Goal: Task Accomplishment & Management: Complete application form

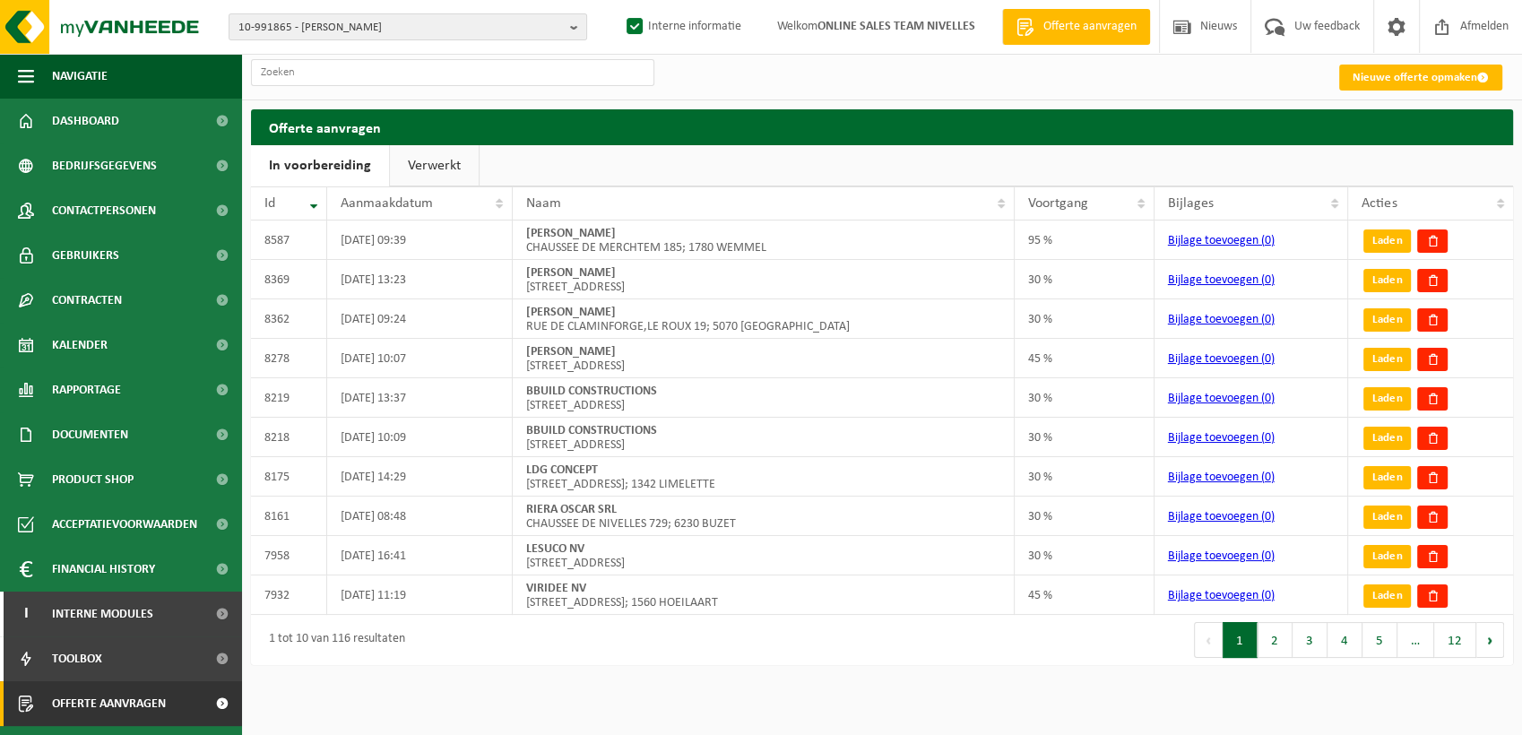
click at [403, 164] on link "Verwerkt" at bounding box center [434, 165] width 89 height 41
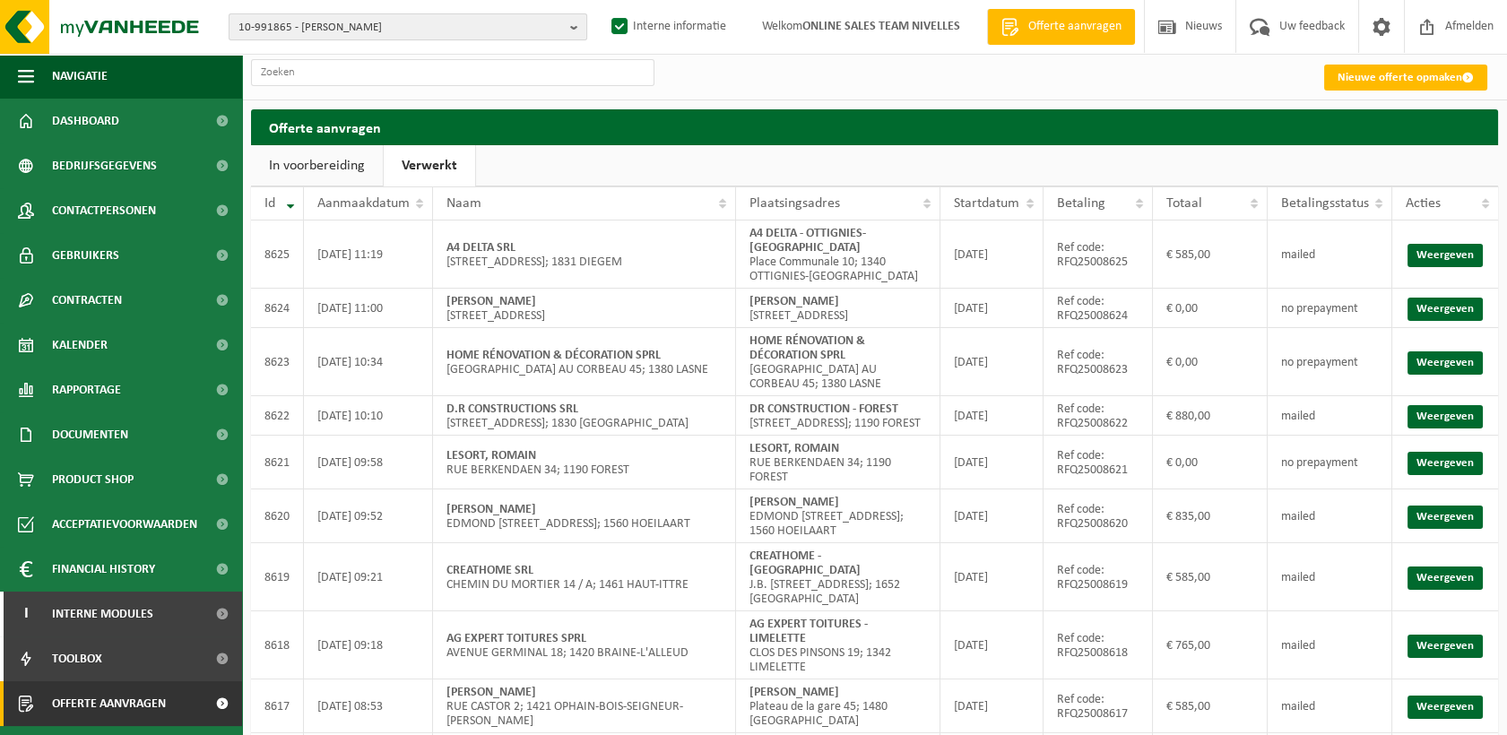
click at [309, 27] on span "10-991865 - GLOVER ALAIN - ENGHIEN" at bounding box center [400, 27] width 325 height 27
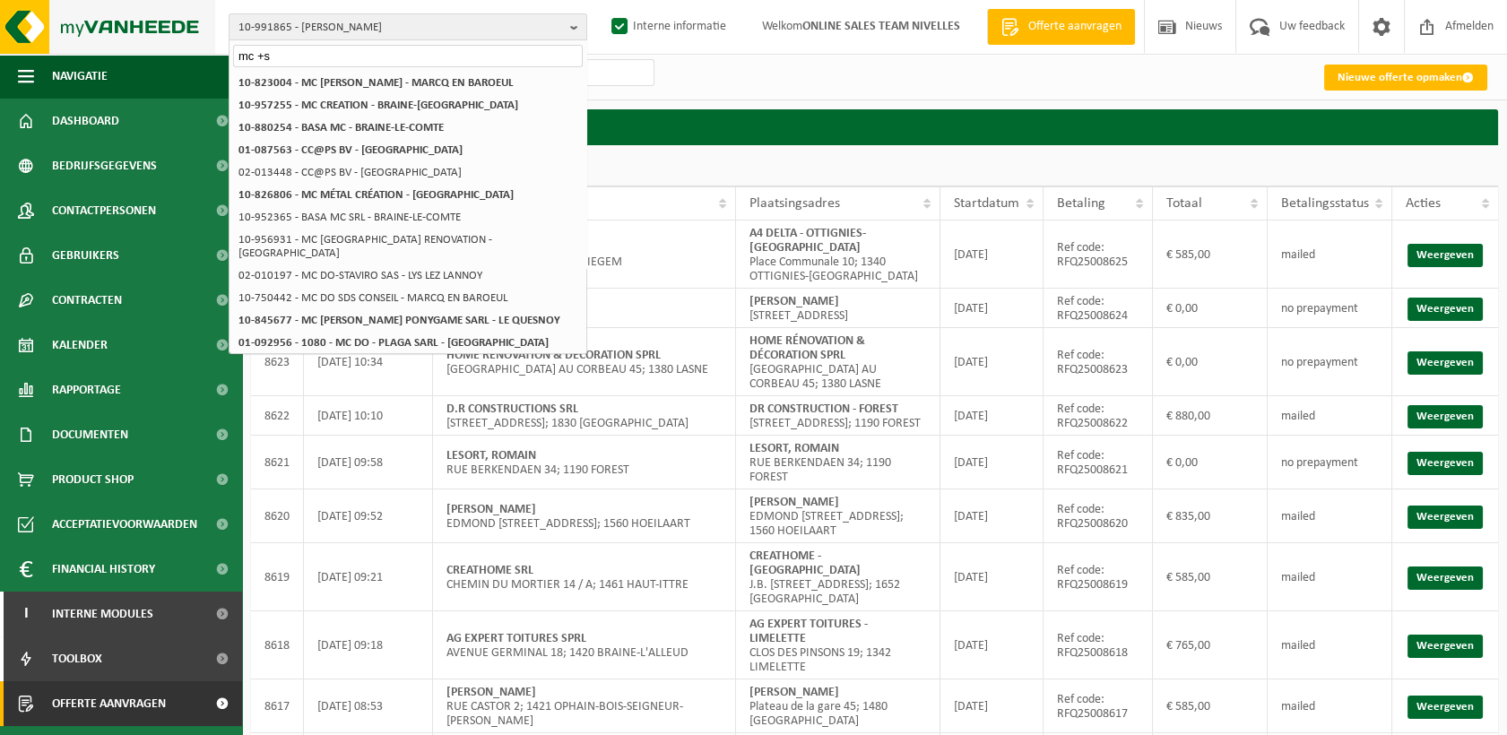
drag, startPoint x: 316, startPoint y: 56, endPoint x: 115, endPoint y: 50, distance: 200.9
click at [115, 50] on div "10-991865 - GLOVER ALAIN - ENGHIEN mc +s 10-991865 - GLOVER ALAIN - ENGHIEN 10-…" at bounding box center [753, 27] width 1507 height 55
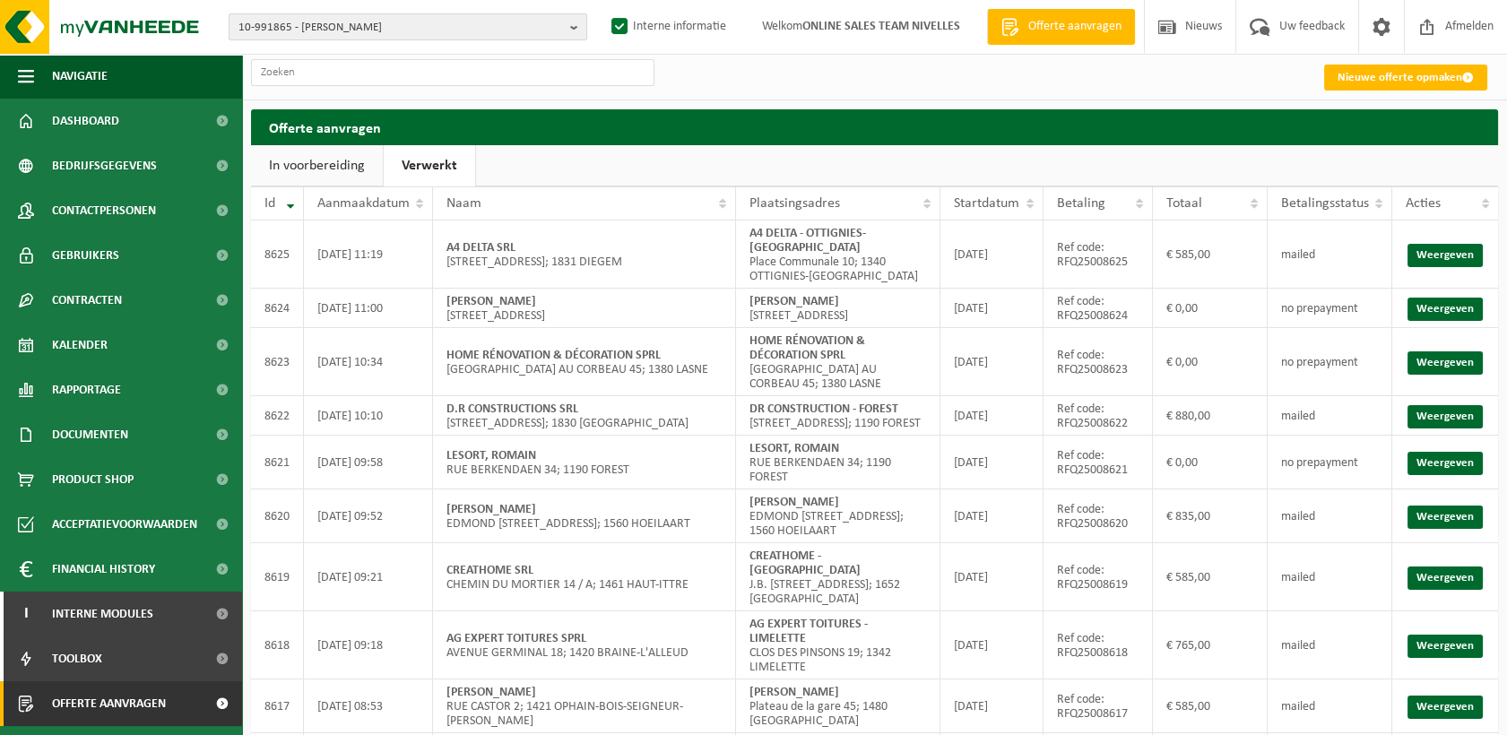
click at [367, 29] on span "10-991865 - GLOVER ALAIN - ENGHIEN" at bounding box center [400, 27] width 325 height 27
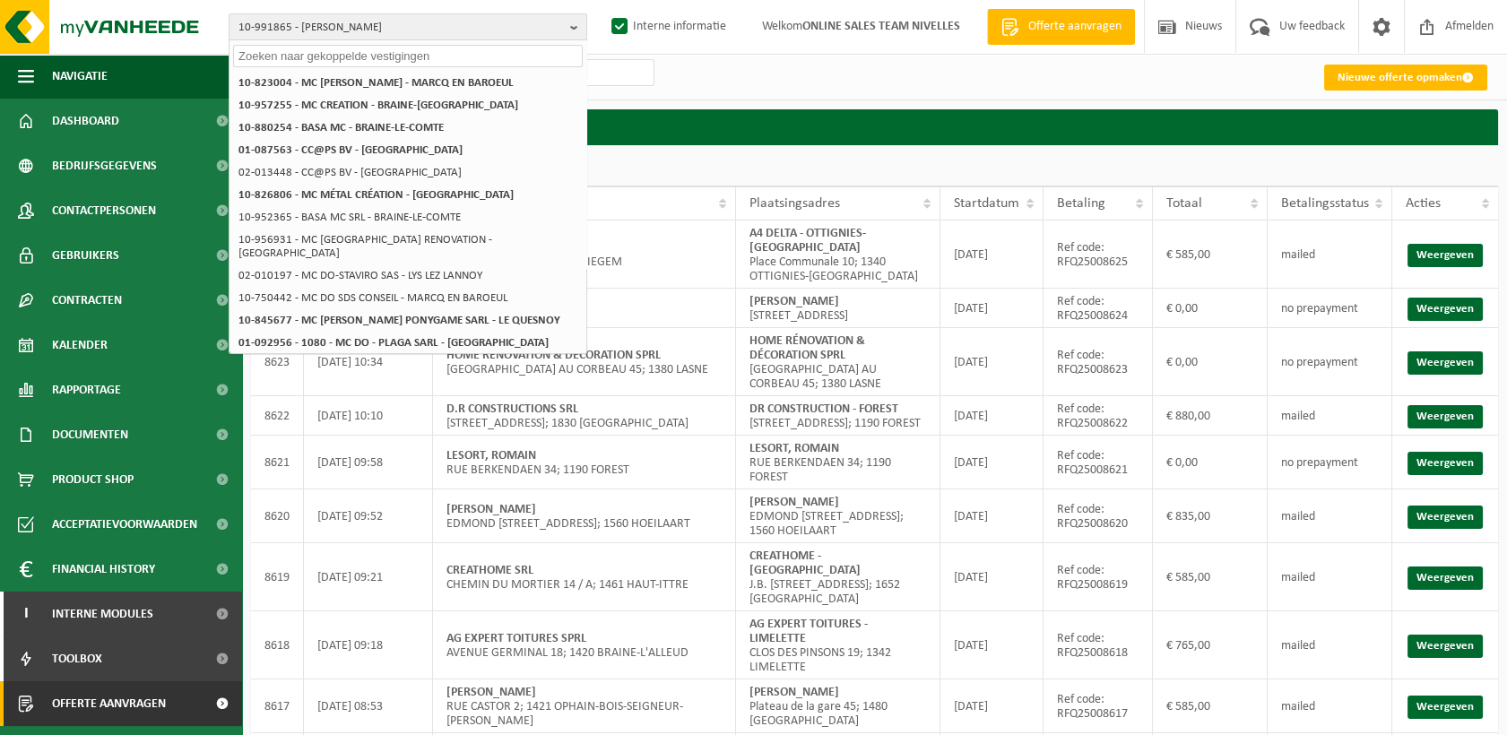
click at [390, 60] on input "text" at bounding box center [408, 56] width 350 height 22
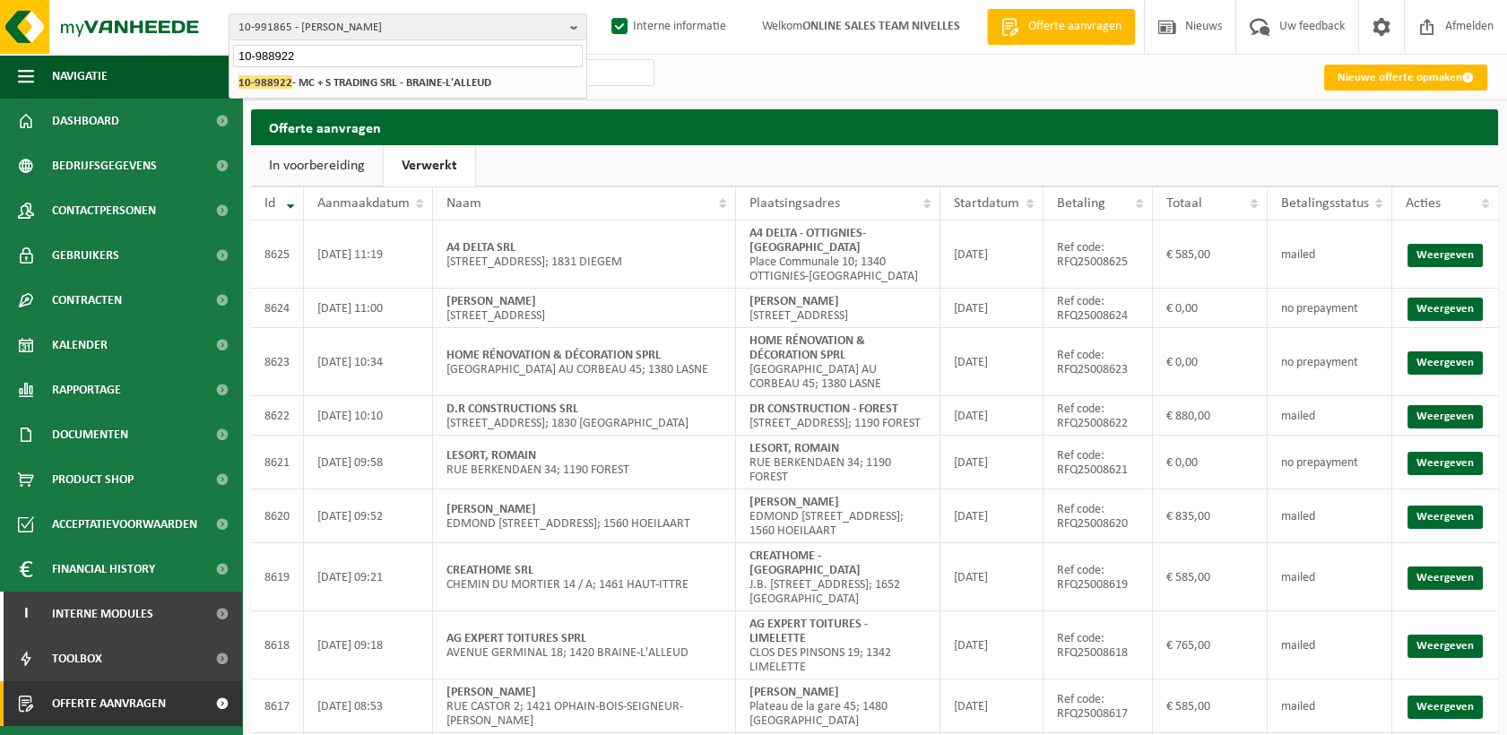
type input "10-988922"
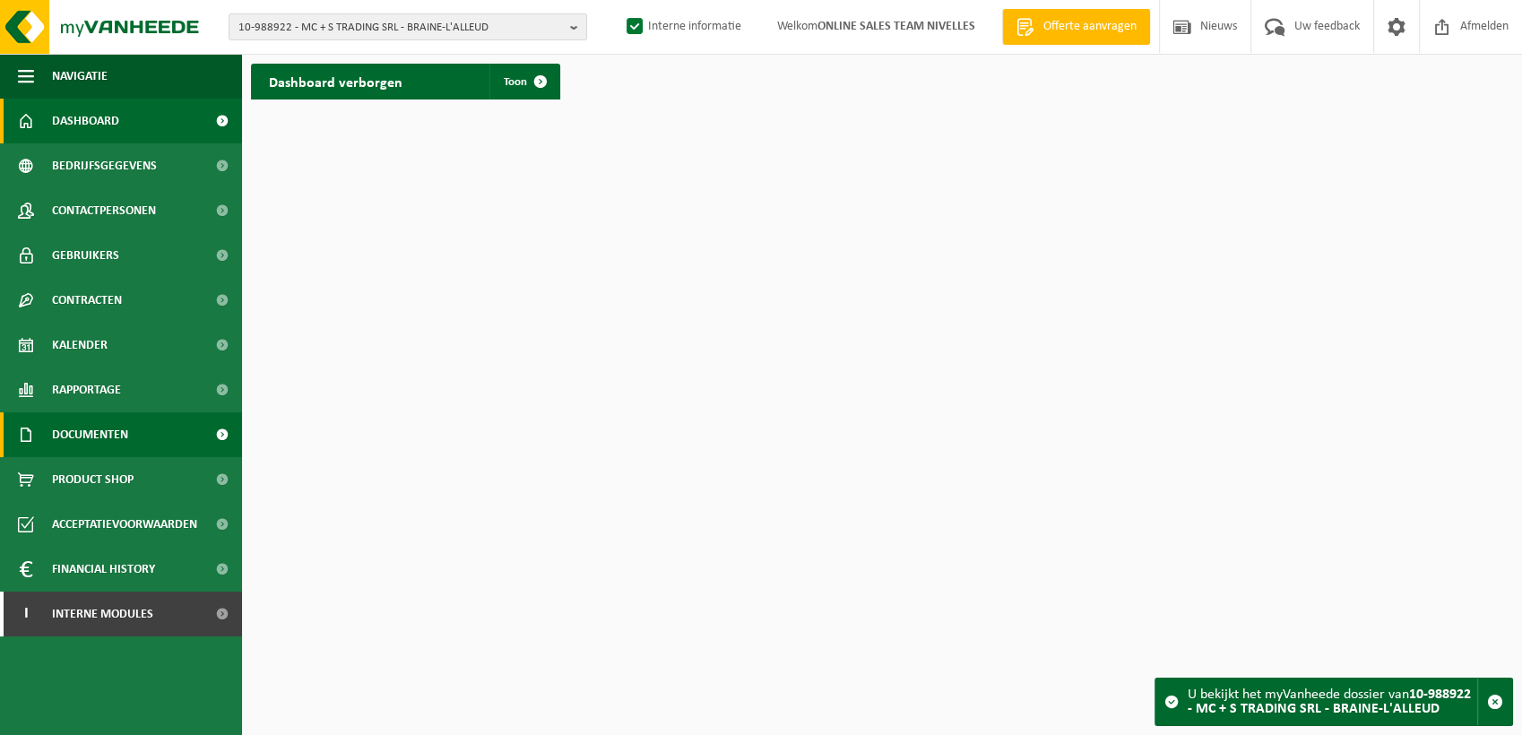
click at [112, 434] on span "Documenten" at bounding box center [90, 434] width 76 height 45
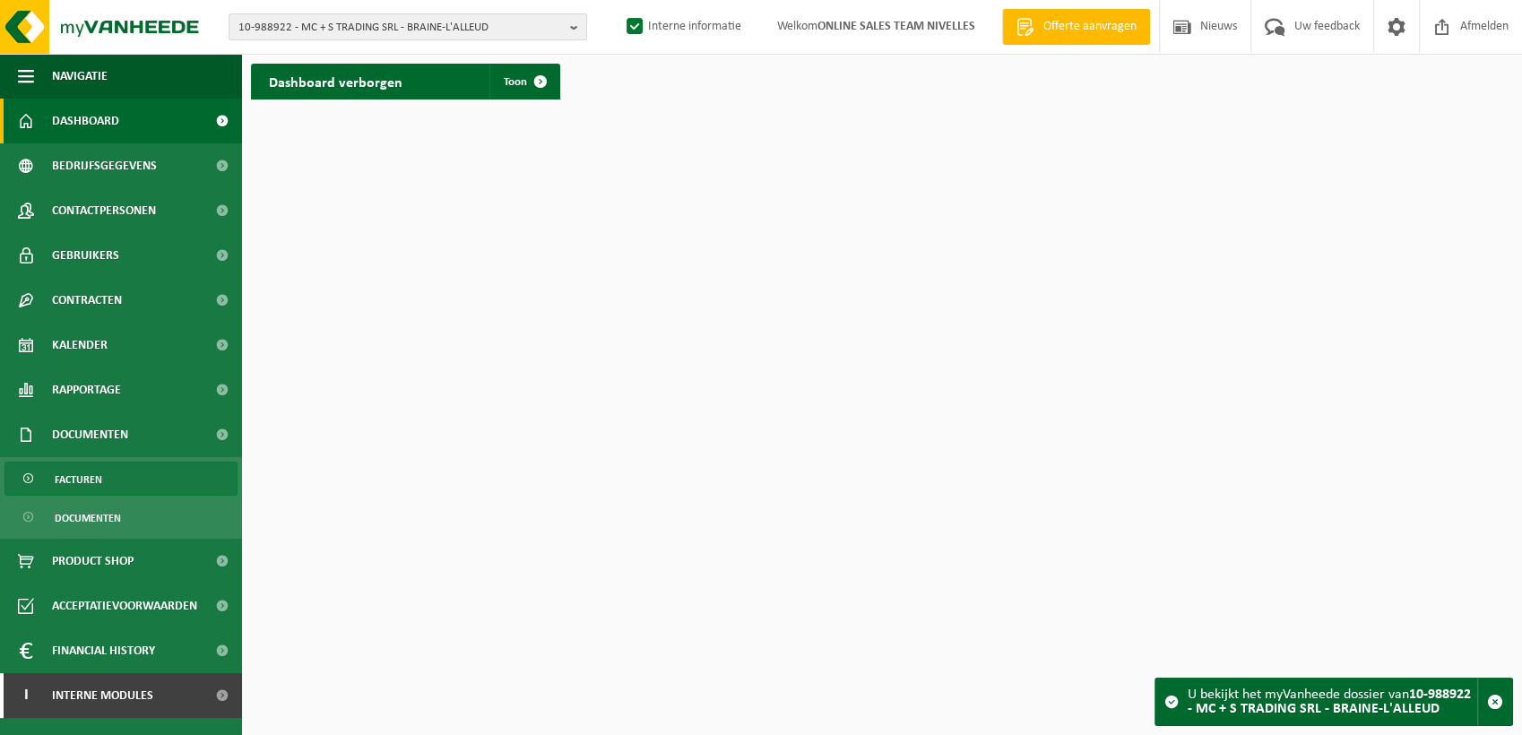
click at [112, 480] on link "Facturen" at bounding box center [120, 479] width 233 height 34
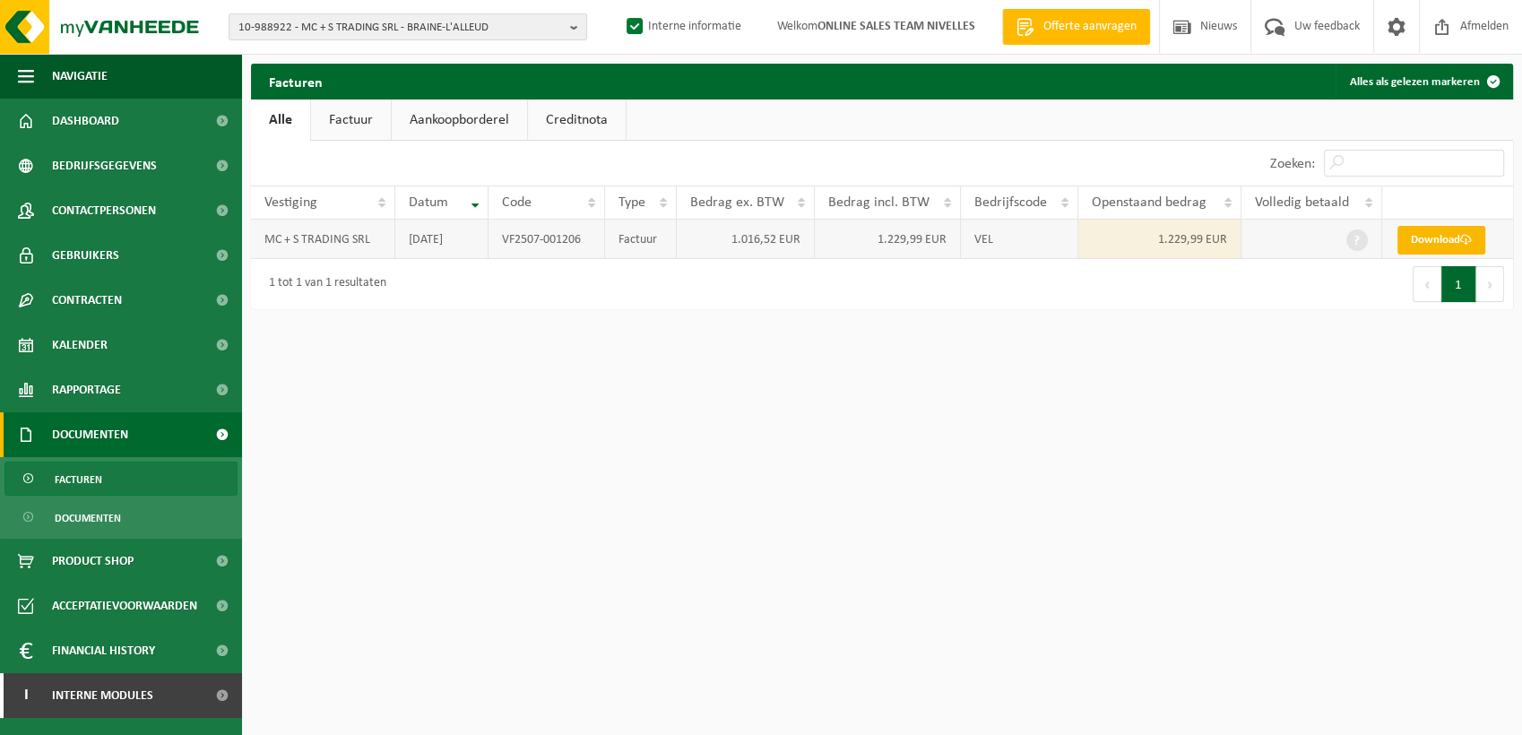
click at [1420, 239] on link "Download" at bounding box center [1442, 240] width 88 height 29
click at [139, 699] on span "Interne modules" at bounding box center [102, 695] width 101 height 45
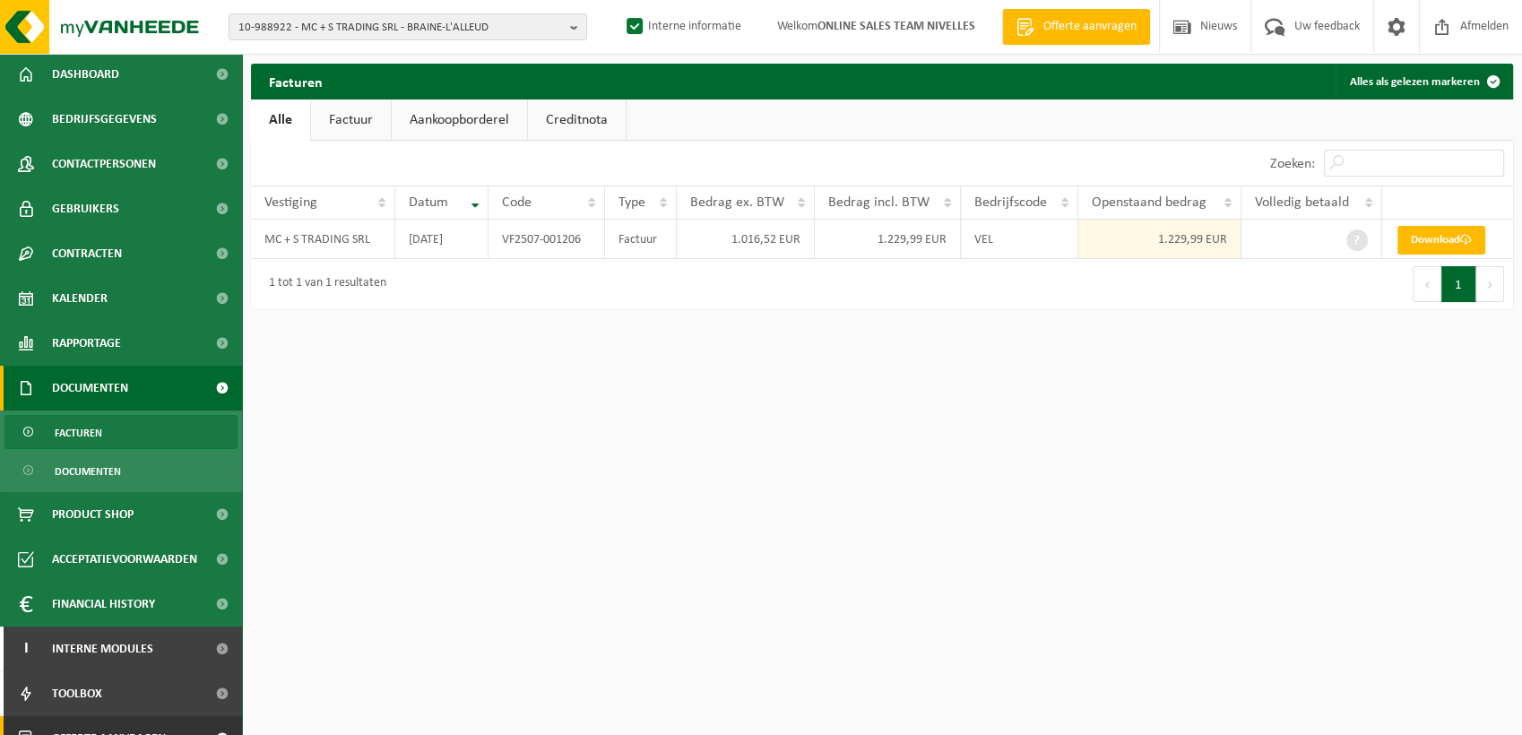
scroll to position [72, 0]
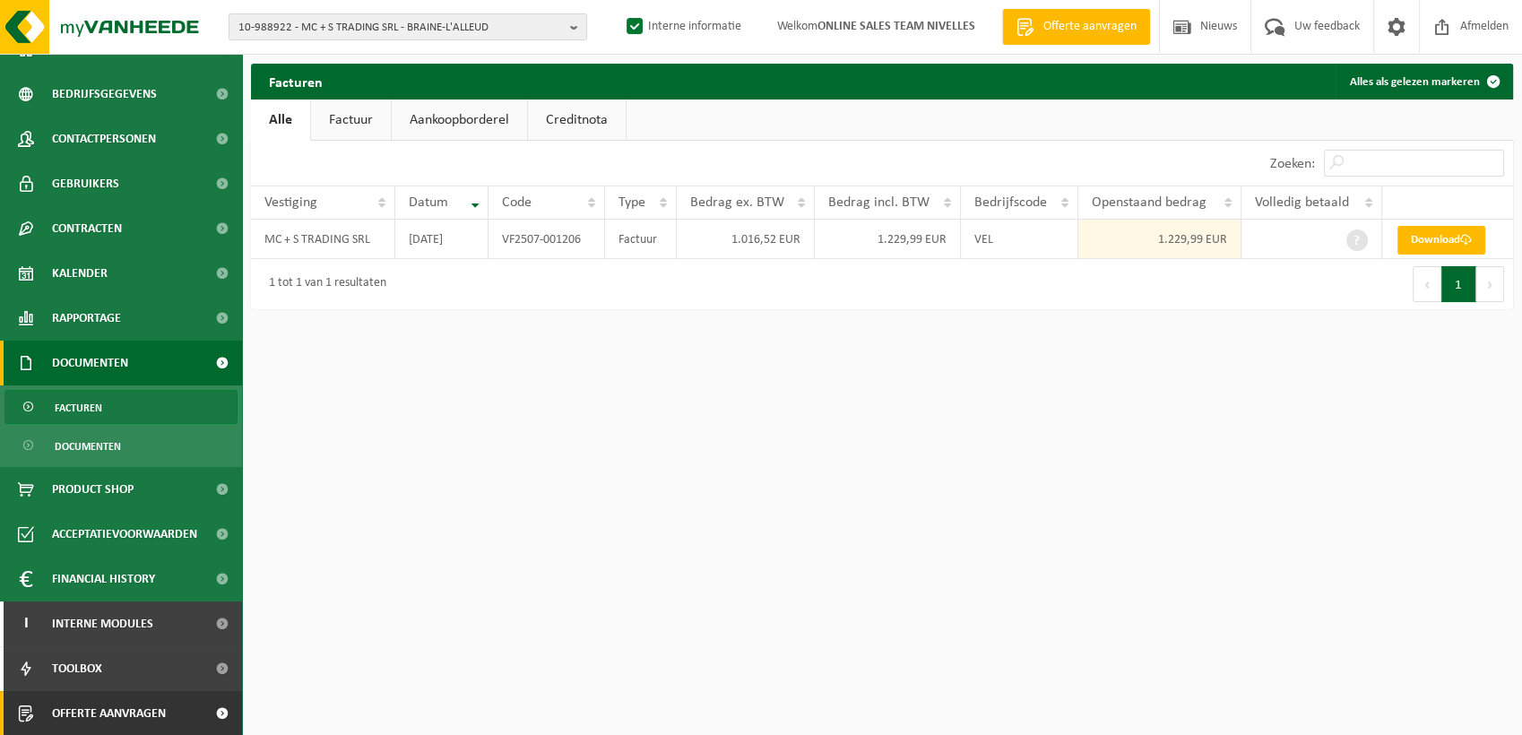
click at [158, 718] on span "Offerte aanvragen" at bounding box center [109, 713] width 114 height 45
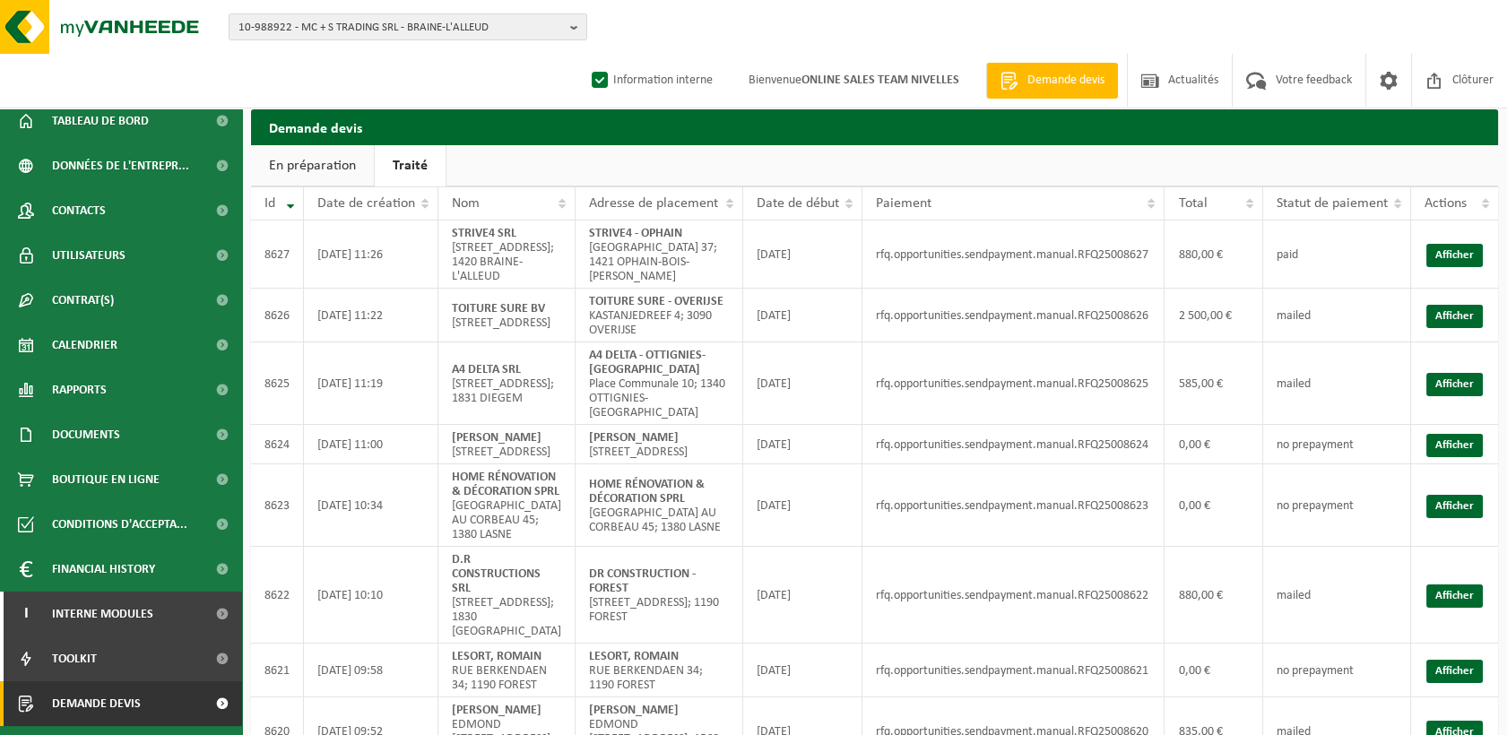
click at [1079, 77] on span "Demande devis" at bounding box center [1066, 81] width 86 height 18
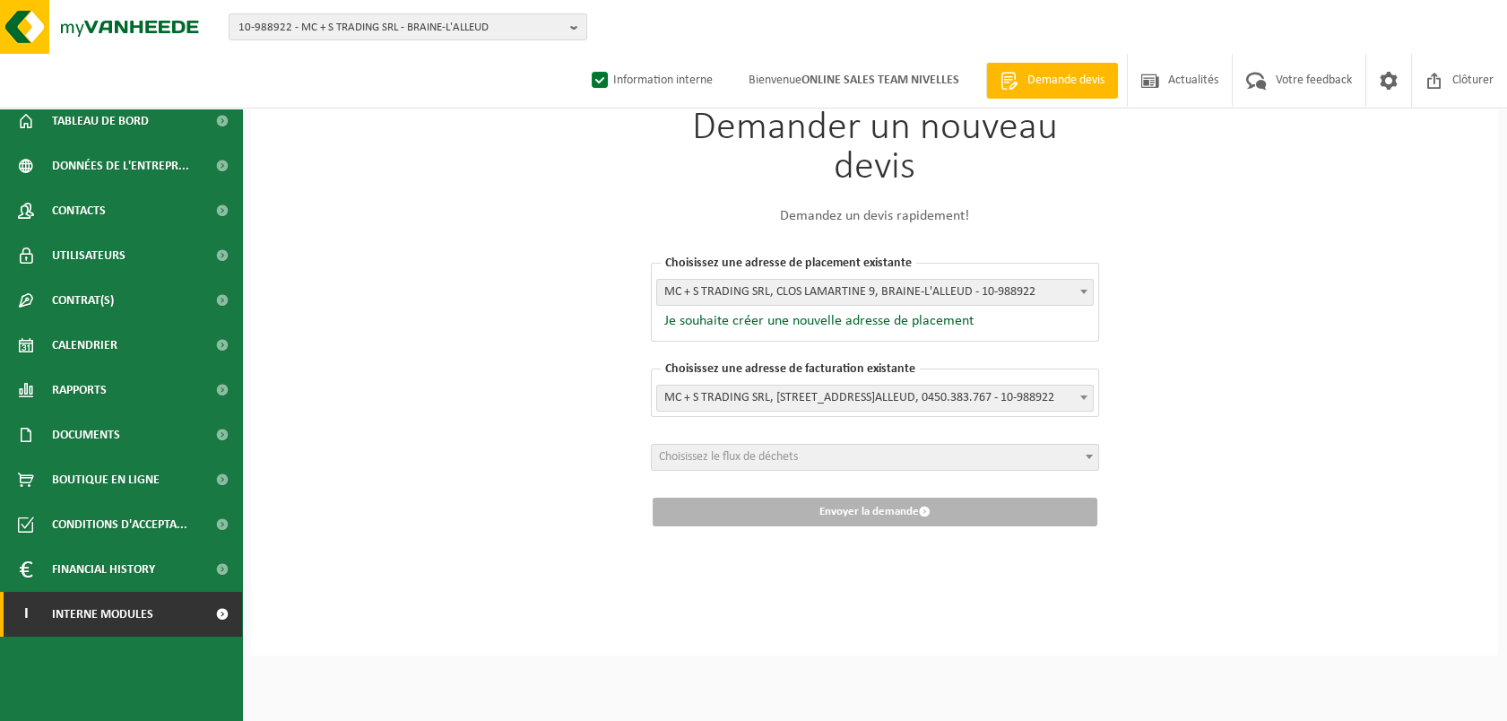
click at [153, 622] on link "I Interne modules" at bounding box center [121, 614] width 242 height 45
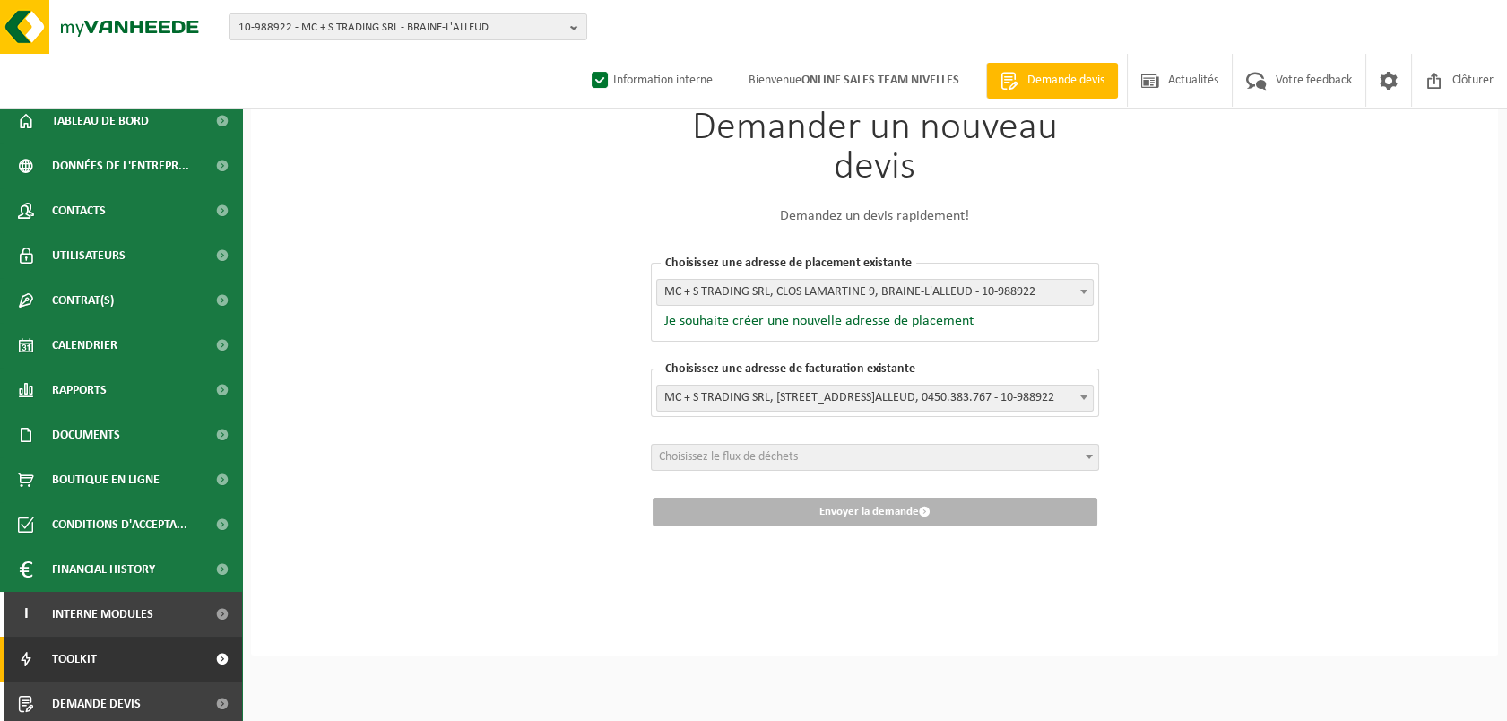
scroll to position [5, 0]
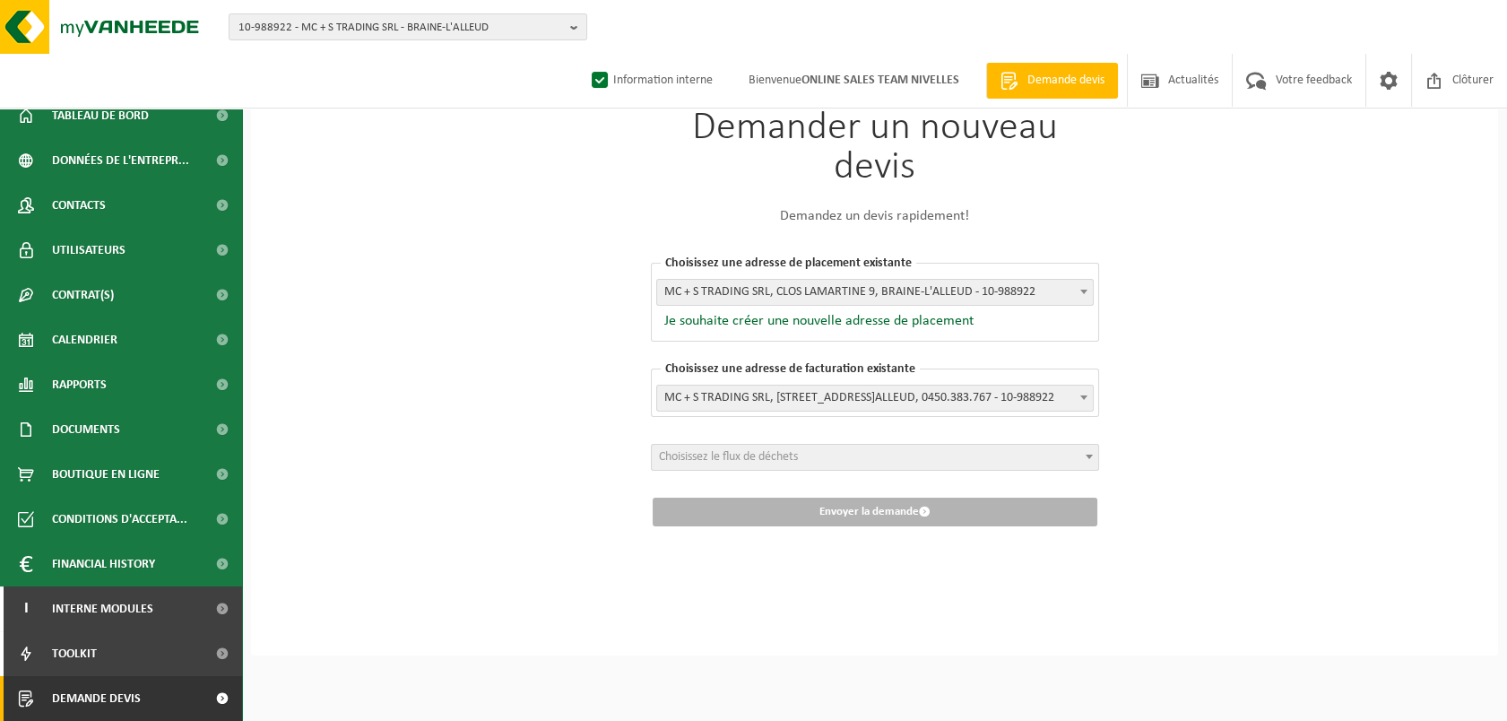
click at [173, 707] on link "Demande devis" at bounding box center [121, 698] width 242 height 45
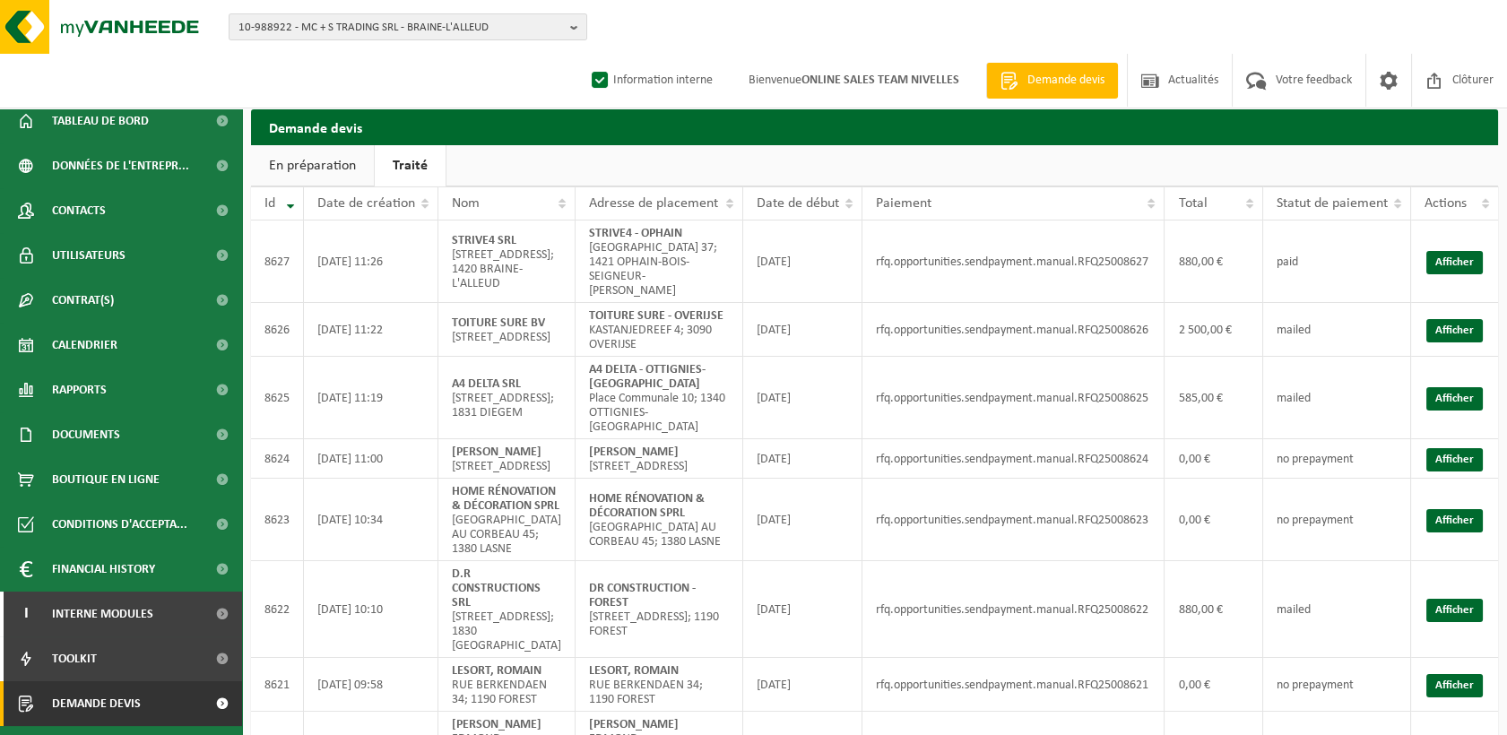
click at [1049, 76] on span "Demande devis" at bounding box center [1066, 81] width 86 height 18
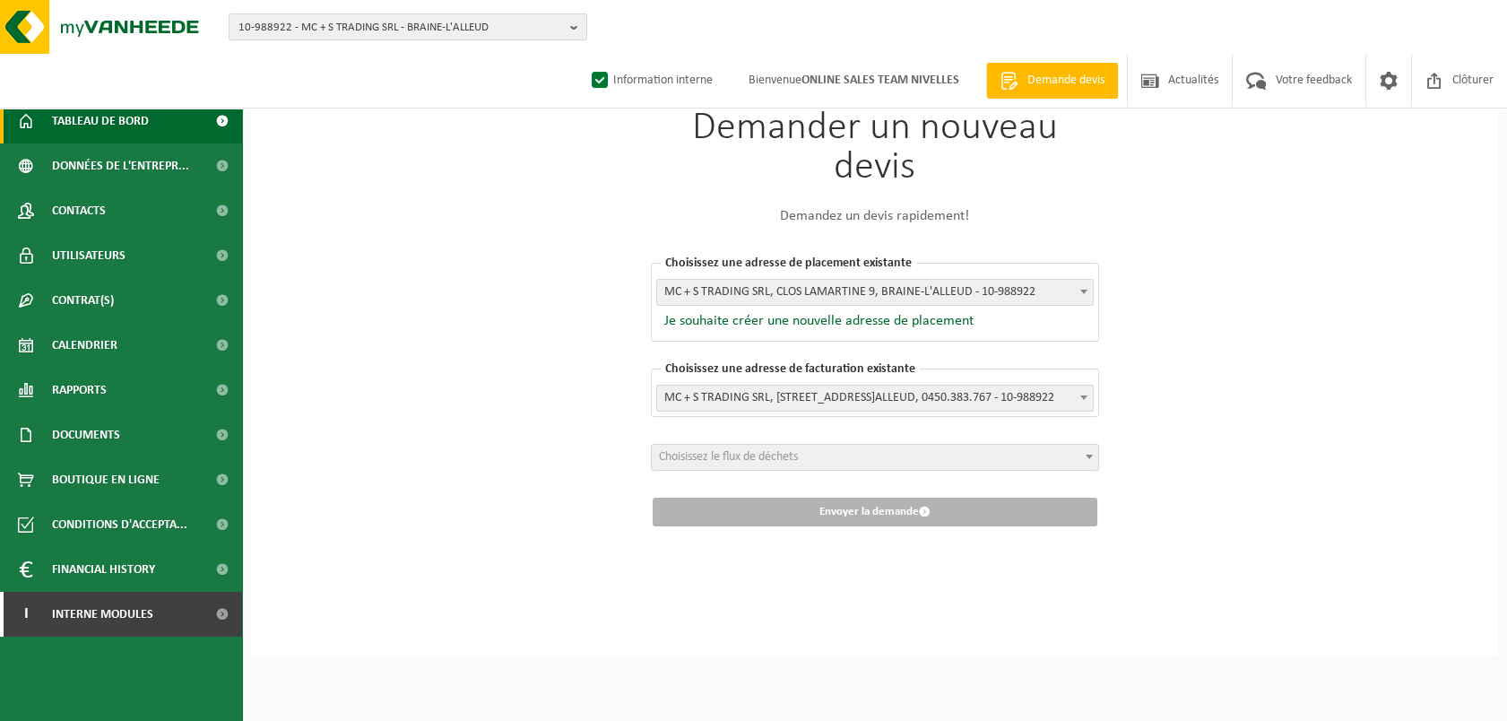
click at [122, 133] on span "Tableau de bord" at bounding box center [100, 121] width 97 height 45
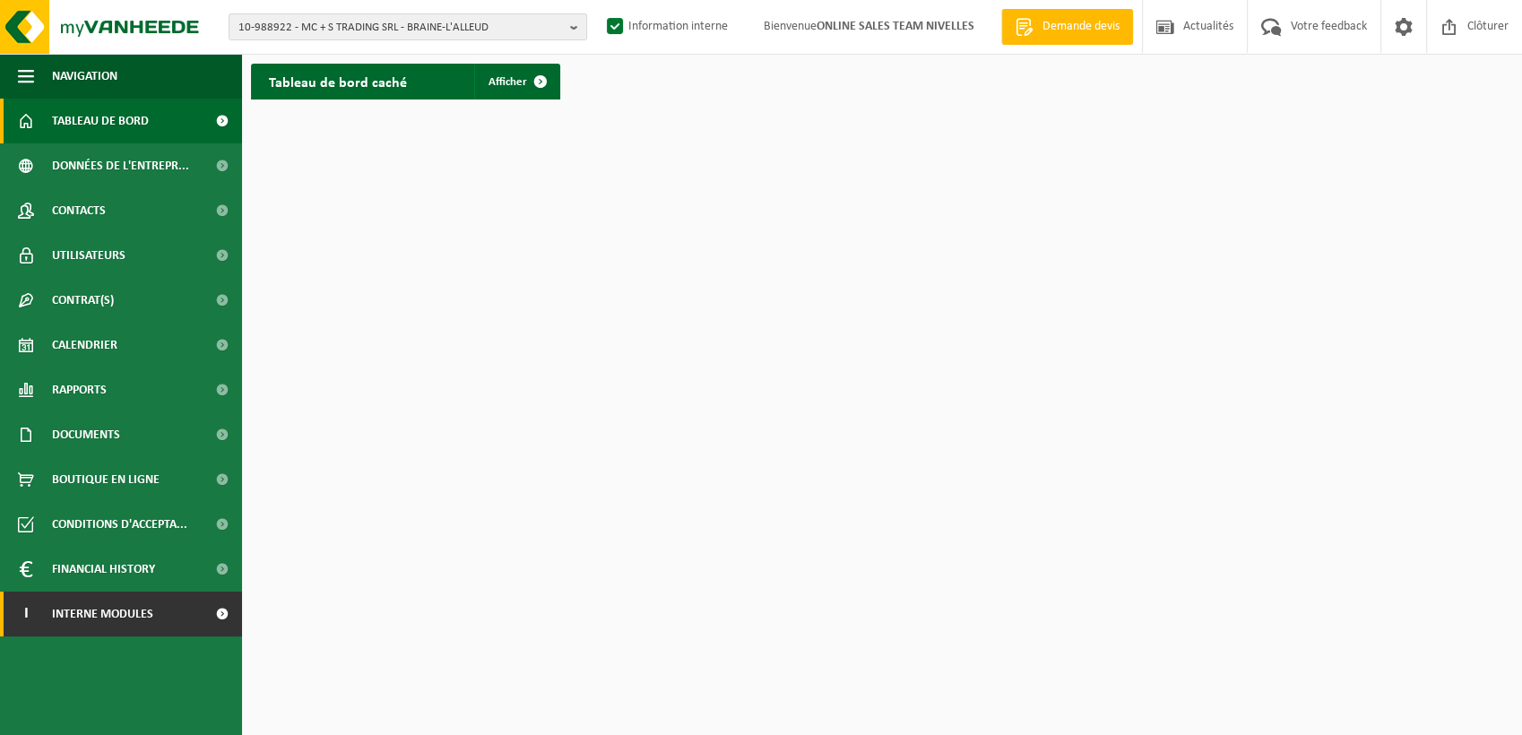
click at [98, 618] on span "Interne modules" at bounding box center [102, 614] width 101 height 45
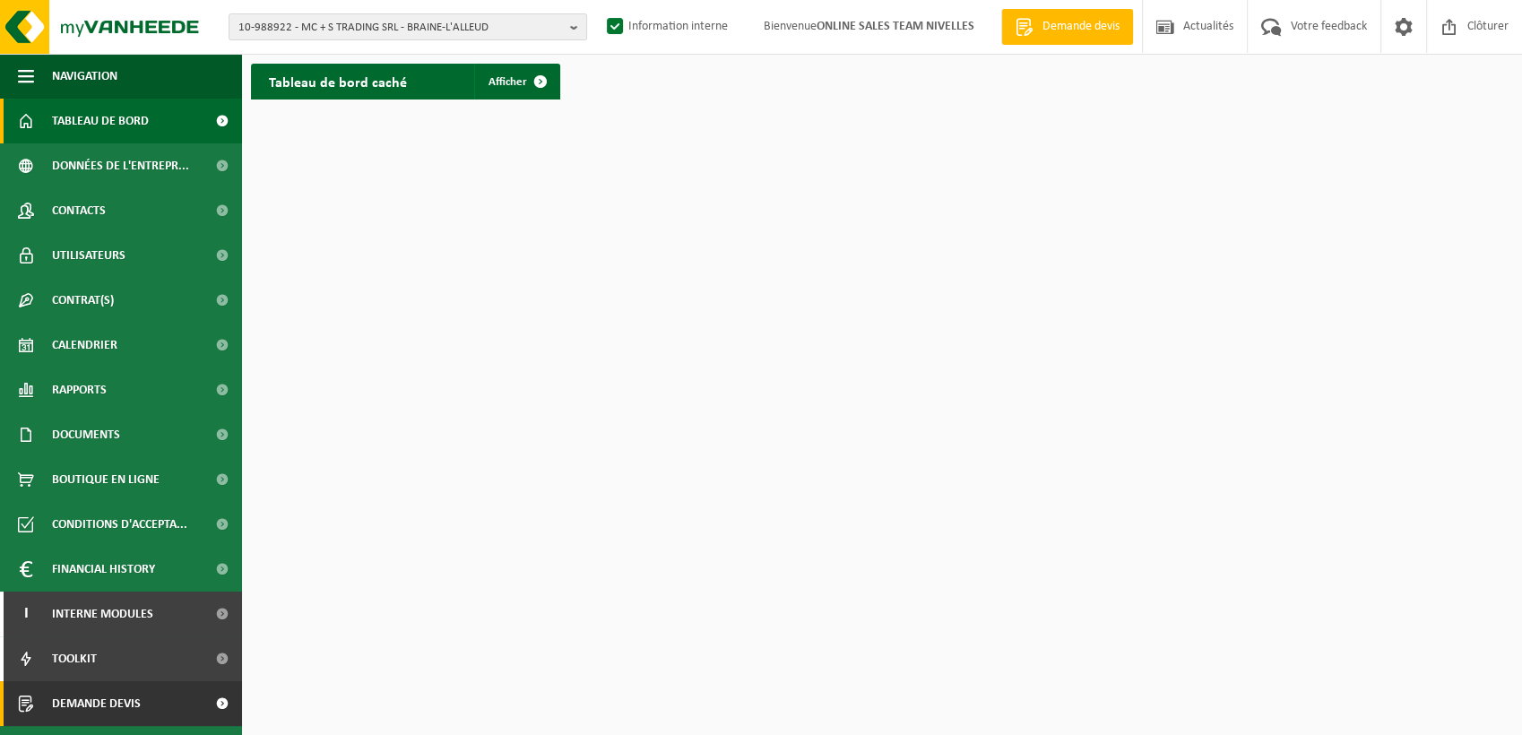
click at [141, 702] on link "Demande devis" at bounding box center [121, 703] width 242 height 45
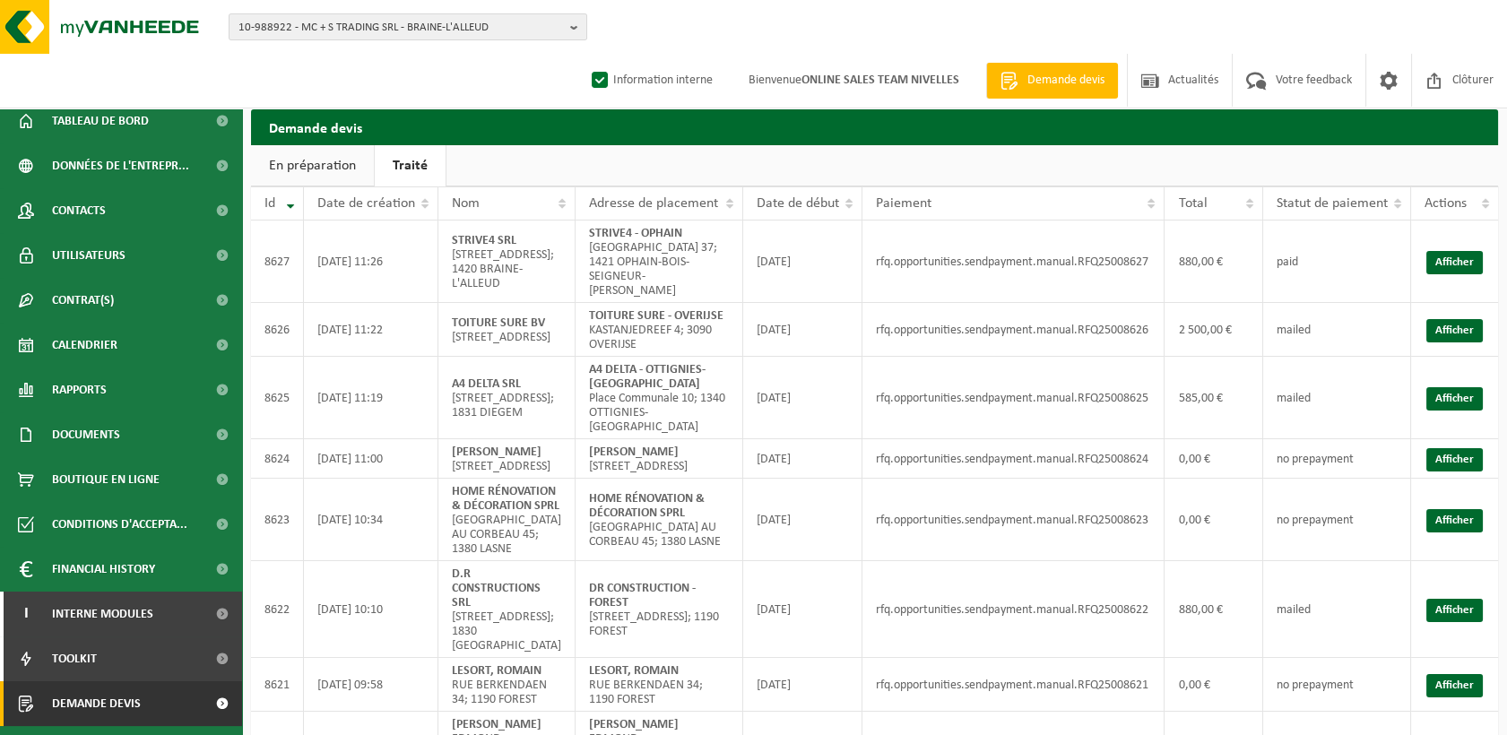
click at [1083, 131] on h2 "Demande devis" at bounding box center [874, 126] width 1247 height 35
click at [1232, 126] on h2 "Demande devis" at bounding box center [874, 126] width 1247 height 35
click at [1432, 80] on span at bounding box center [1434, 80] width 27 height 53
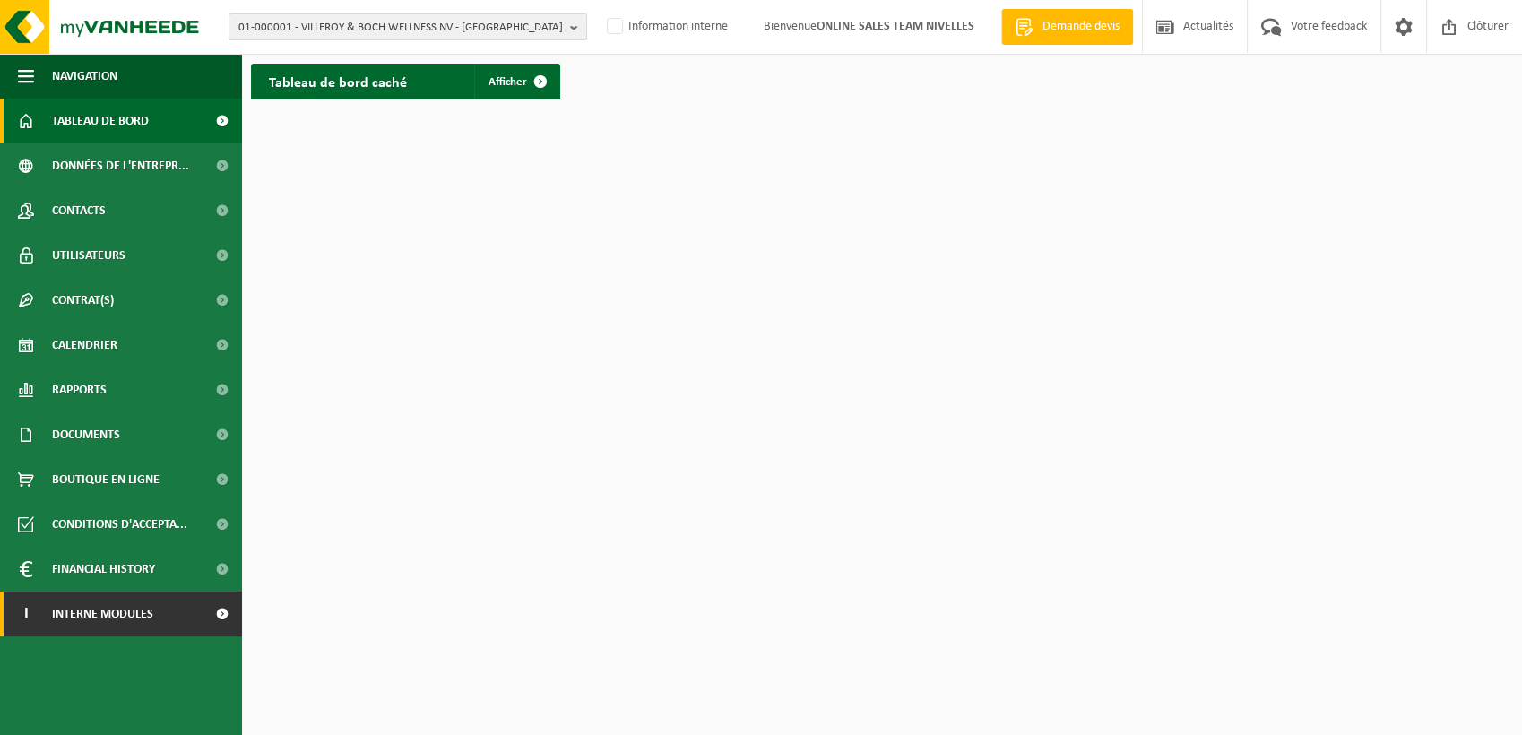
click at [148, 620] on span "Interne modules" at bounding box center [102, 614] width 101 height 45
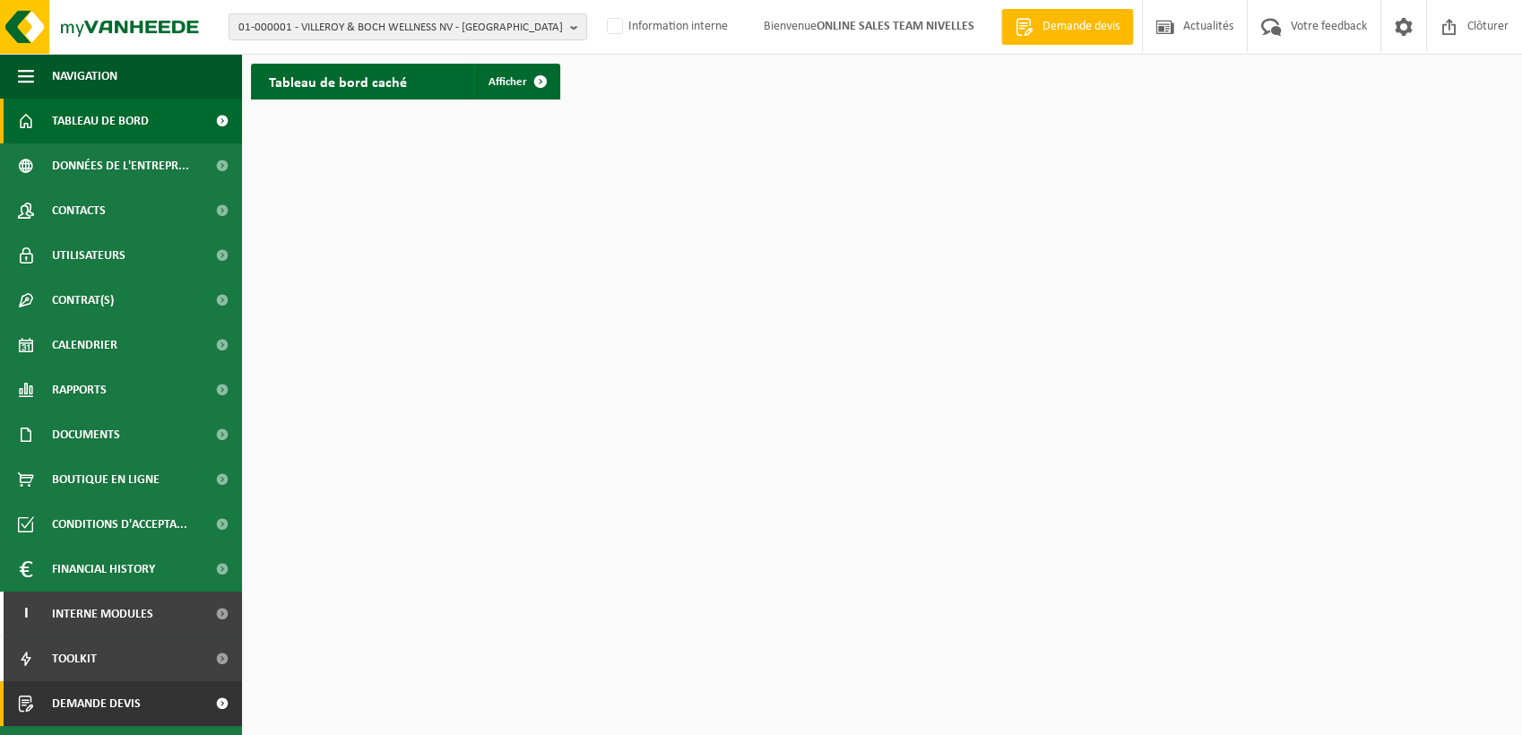
click at [178, 710] on link "Demande devis" at bounding box center [121, 703] width 242 height 45
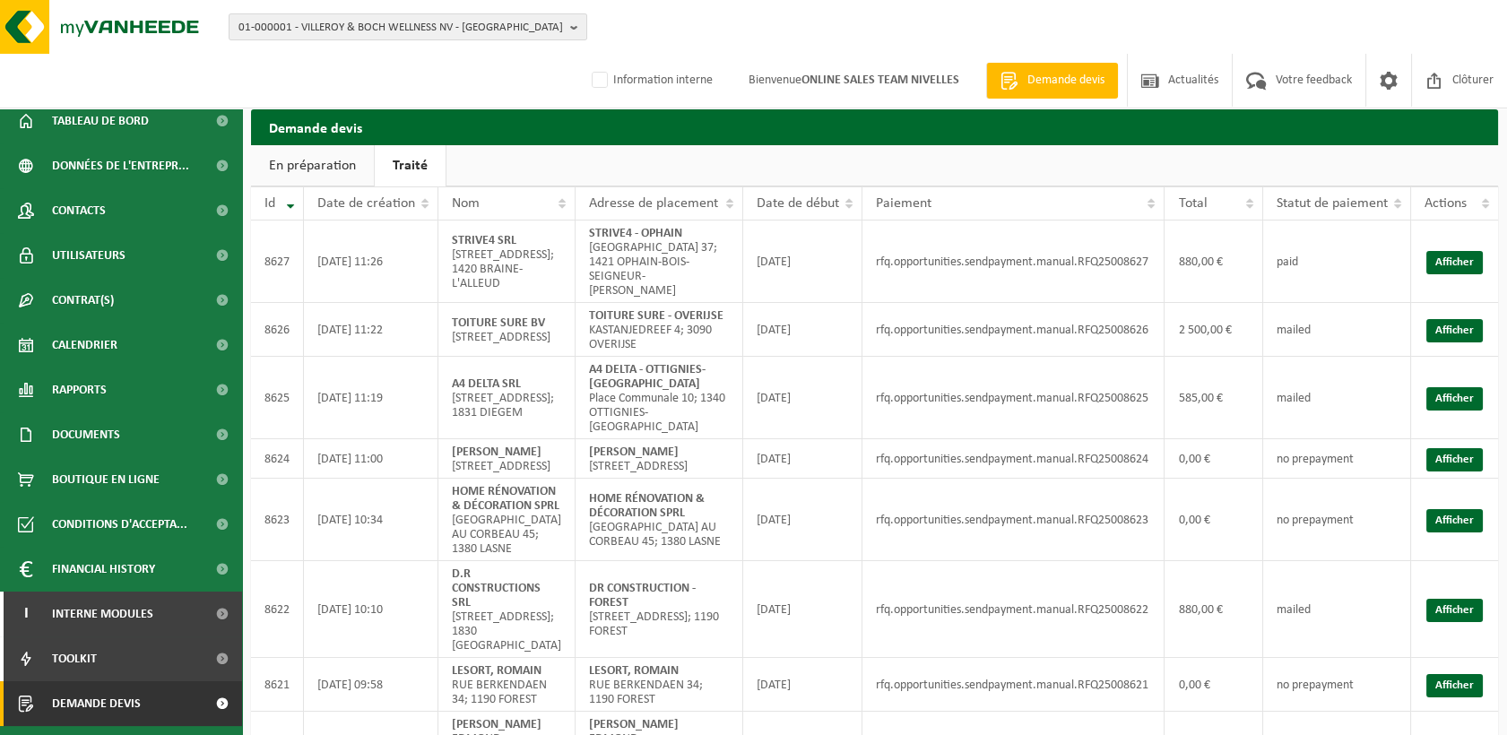
click at [1331, 127] on h2 "Demande devis" at bounding box center [874, 126] width 1247 height 35
click at [190, 693] on link "Demande devis" at bounding box center [121, 703] width 242 height 45
click at [141, 717] on link "Demande devis" at bounding box center [121, 703] width 242 height 45
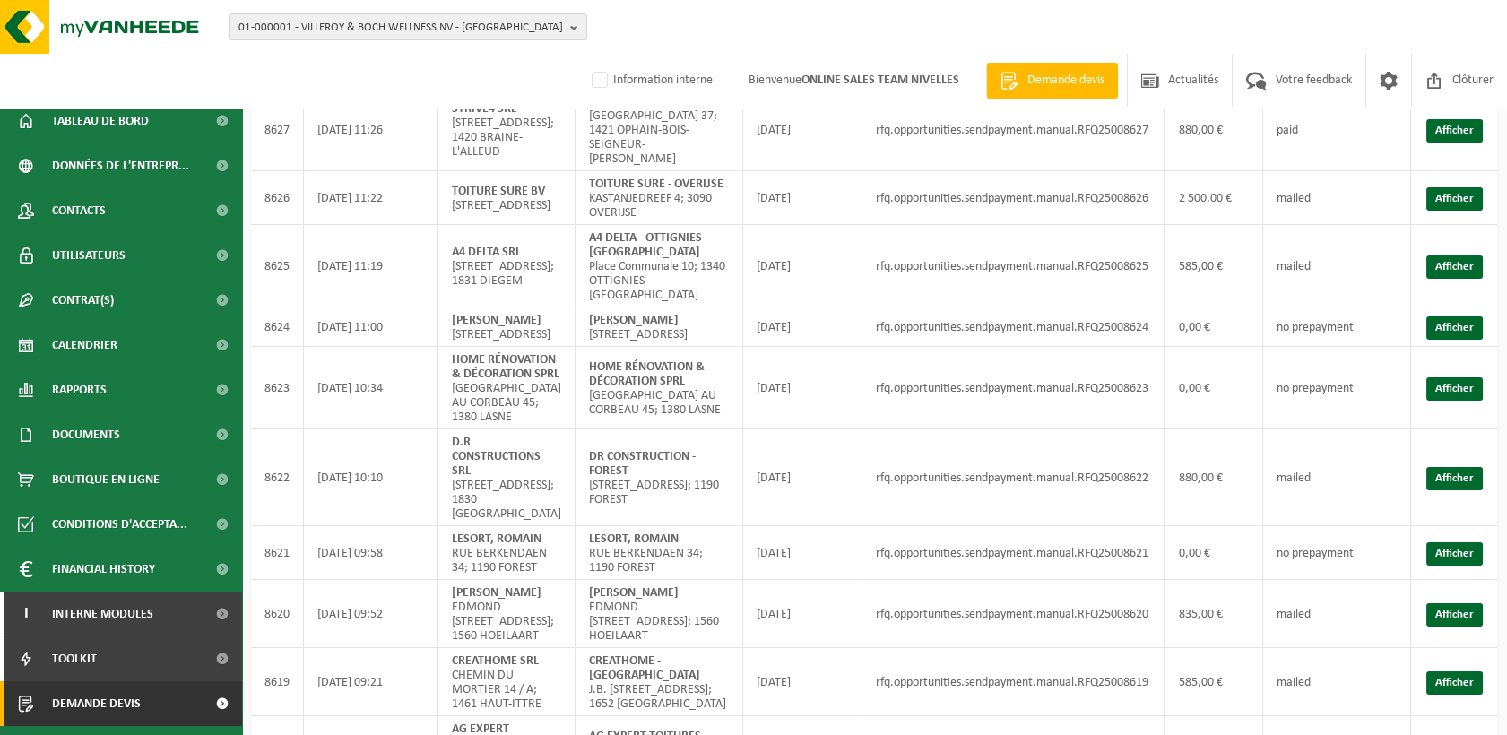
scroll to position [248, 0]
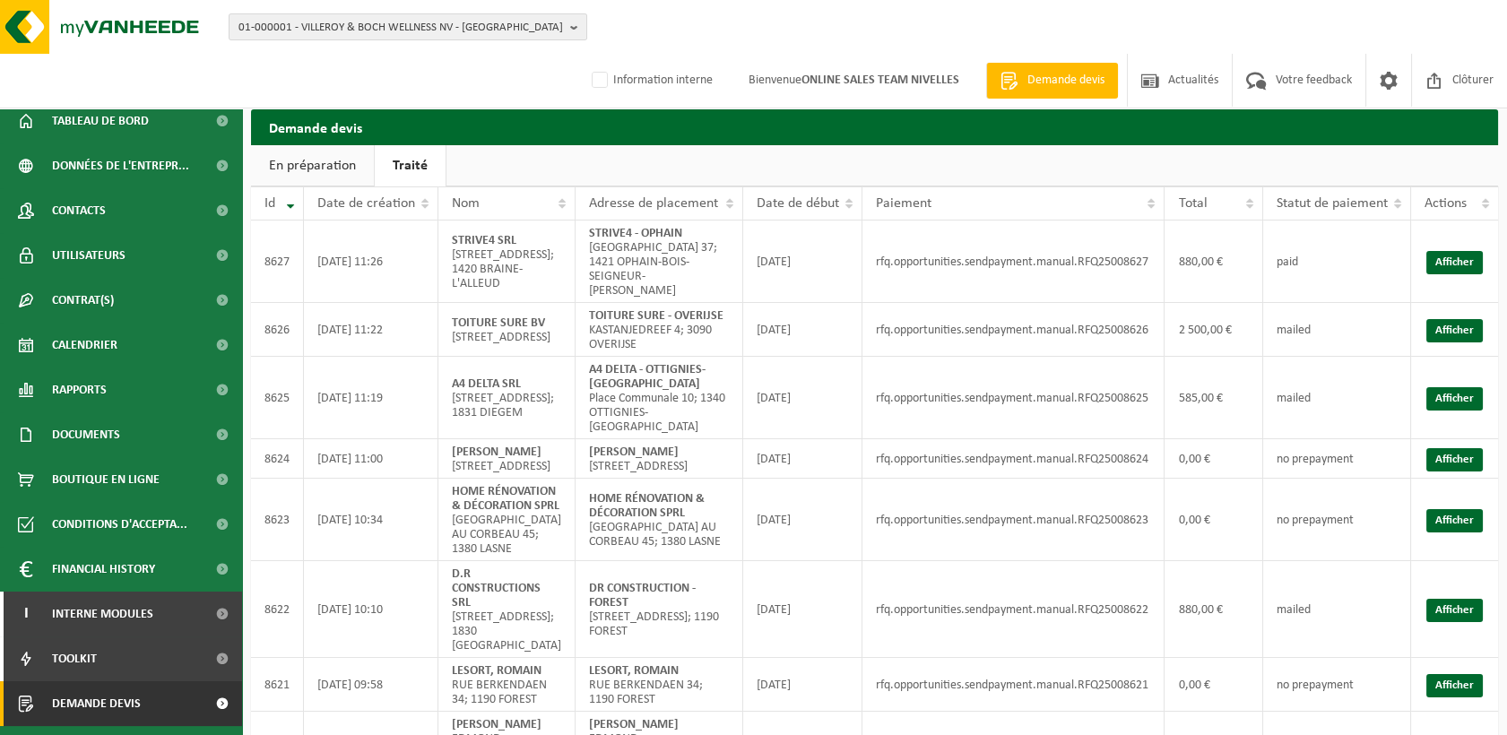
click at [1405, 129] on h2 "Demande devis" at bounding box center [874, 126] width 1247 height 35
click at [1134, 126] on h2 "Demande devis" at bounding box center [874, 126] width 1247 height 35
click at [1062, 74] on span "Demande devis" at bounding box center [1066, 81] width 86 height 18
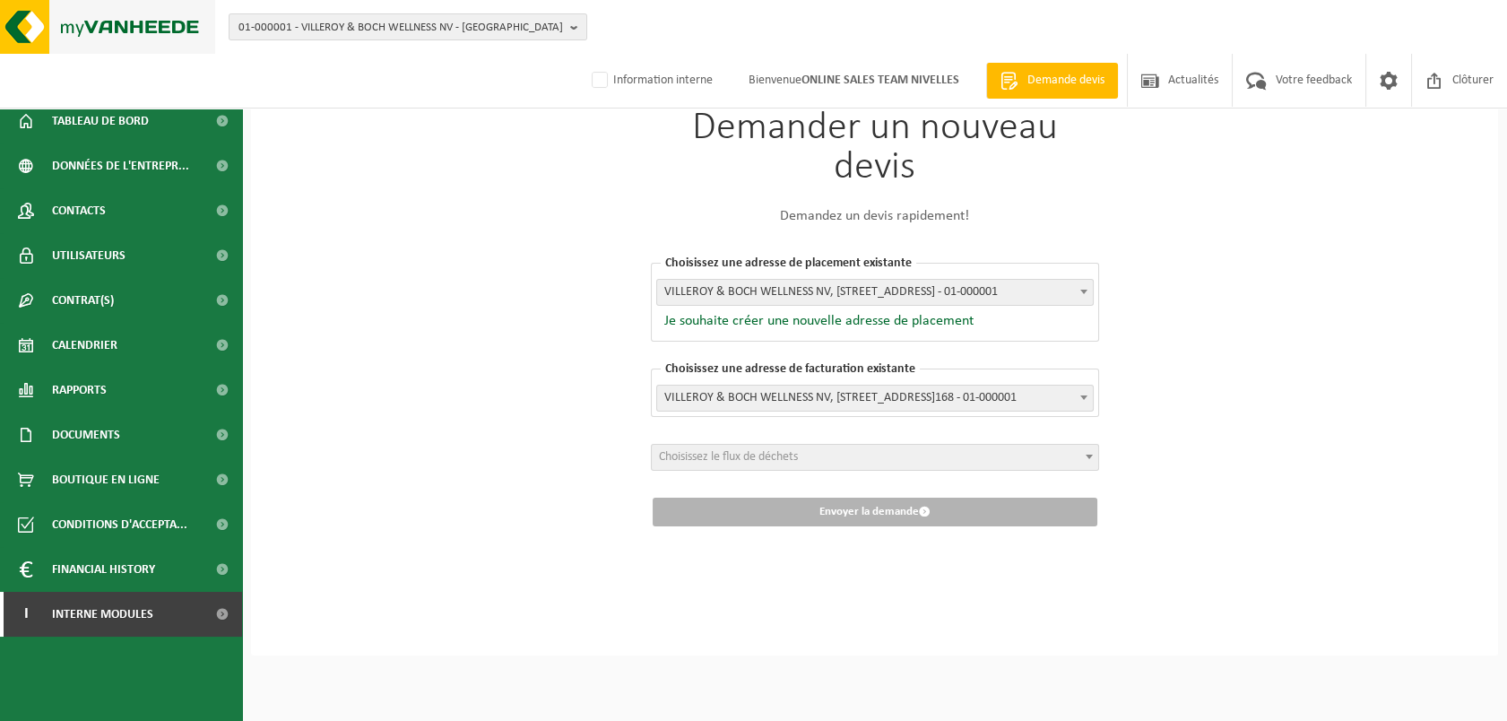
click at [97, 18] on img at bounding box center [107, 27] width 215 height 54
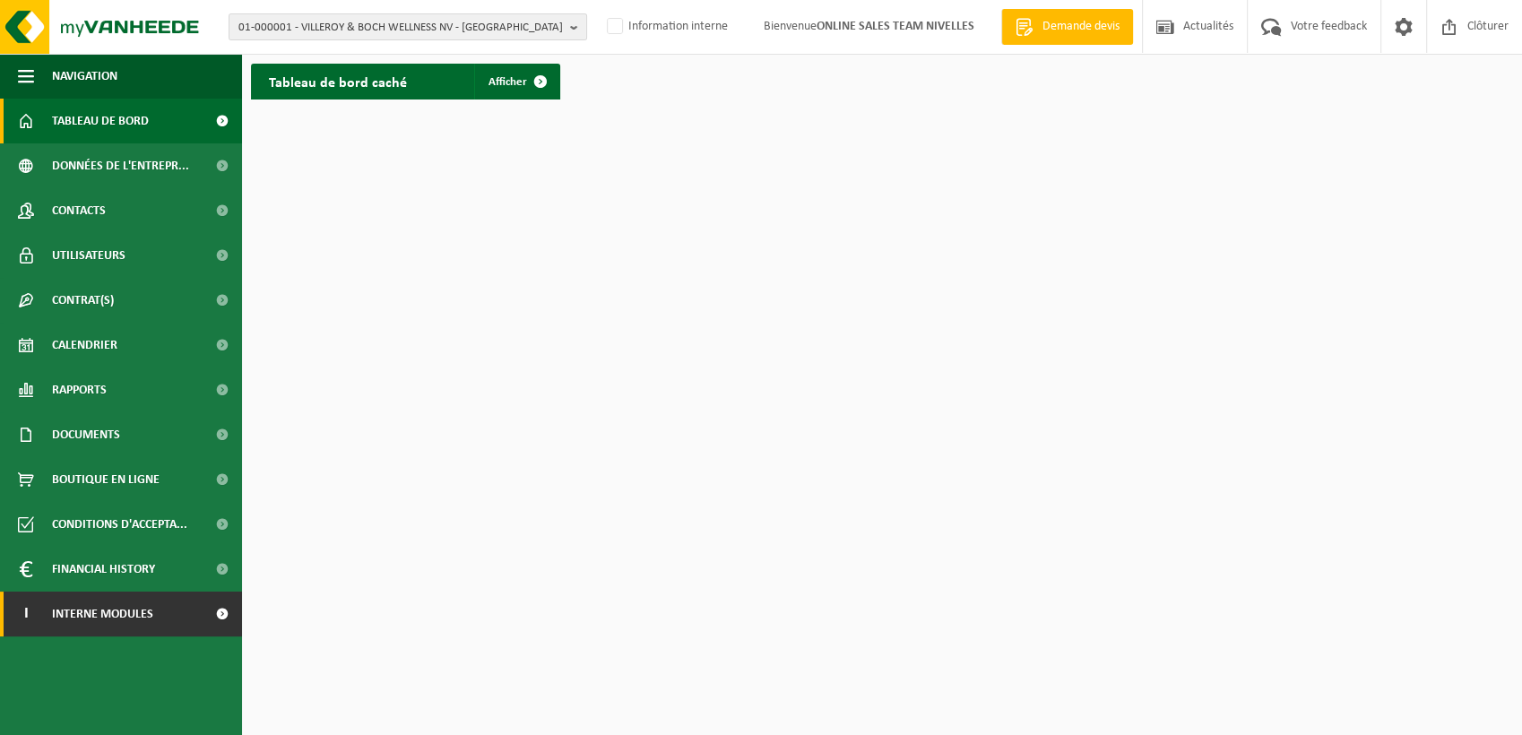
click at [215, 607] on span at bounding box center [222, 614] width 40 height 45
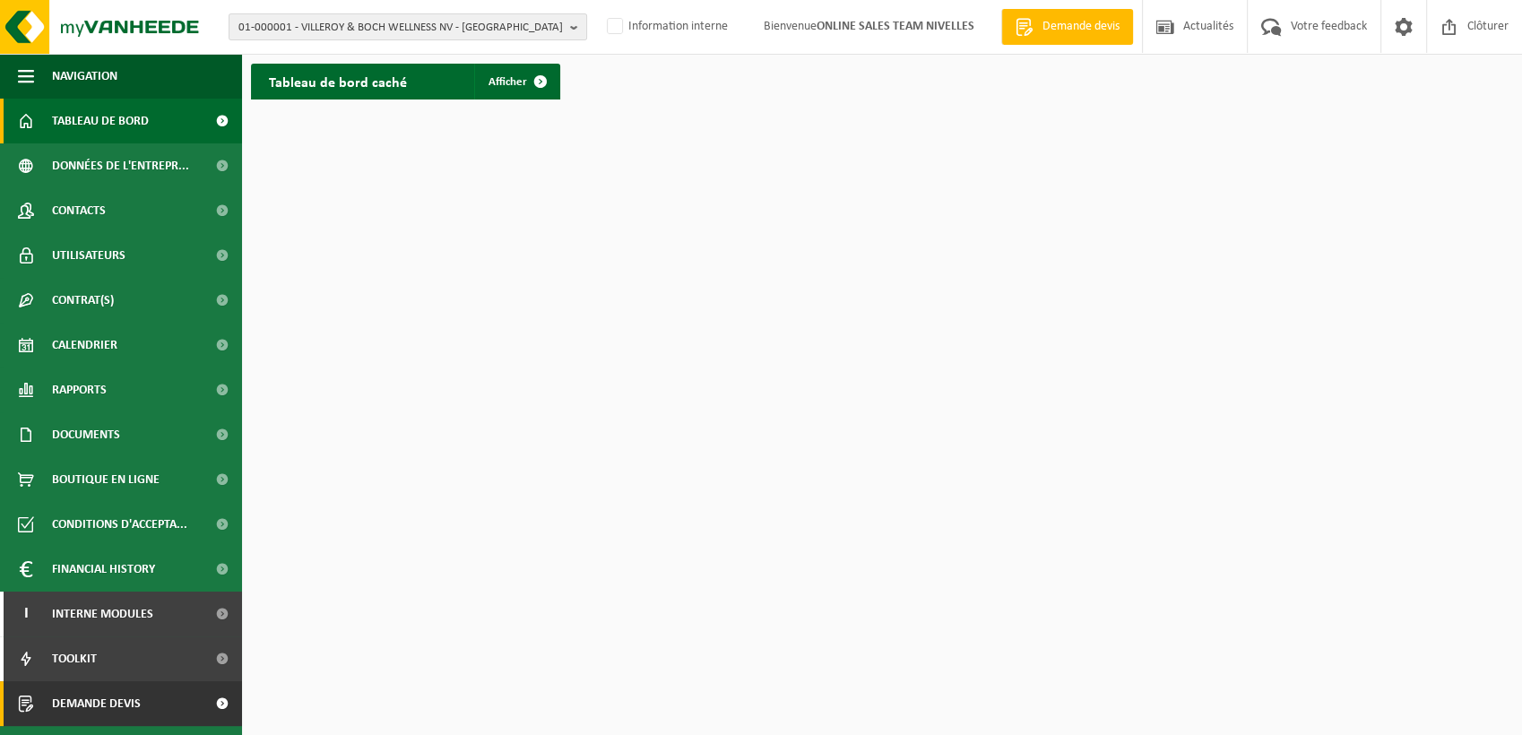
click at [225, 696] on span at bounding box center [222, 703] width 40 height 45
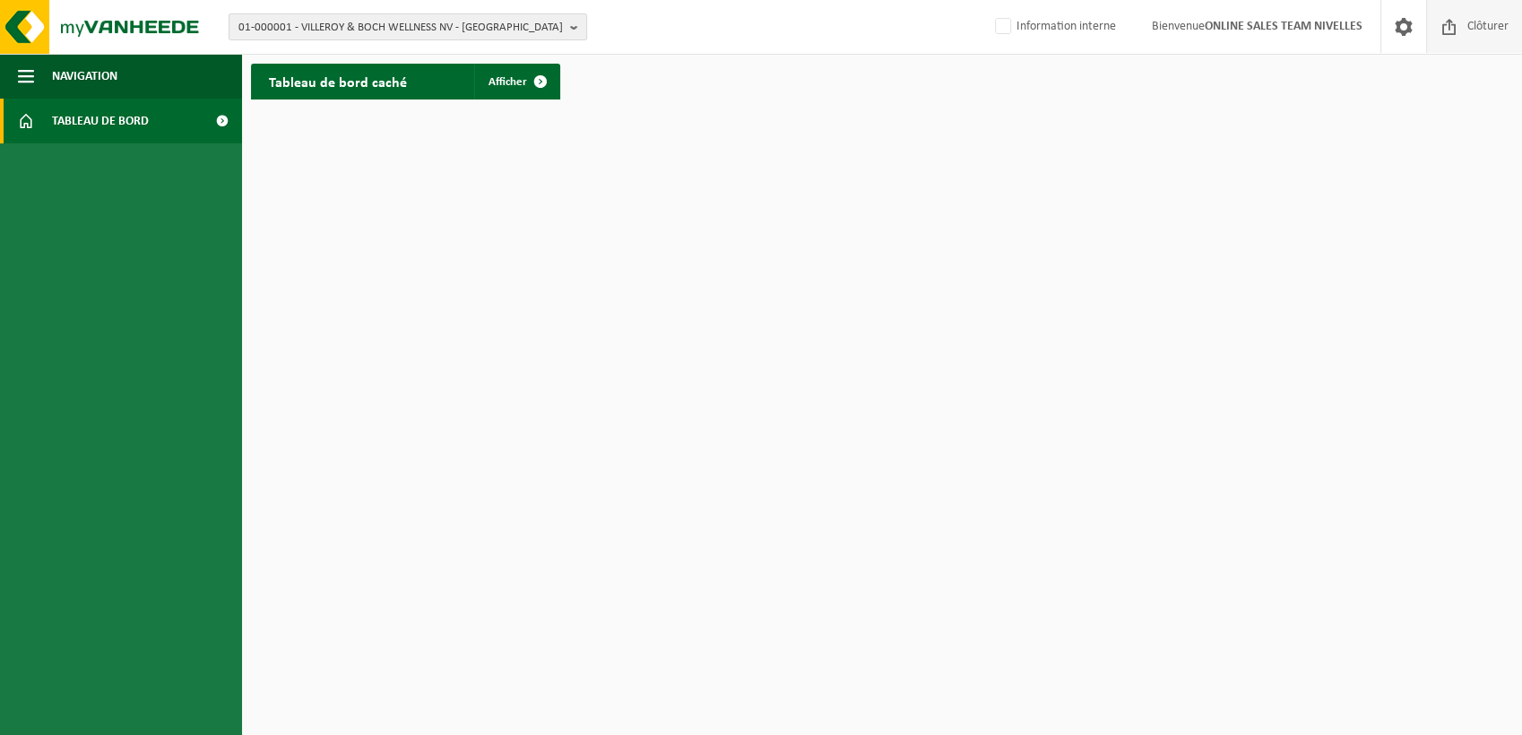
click at [1449, 28] on span at bounding box center [1449, 26] width 27 height 53
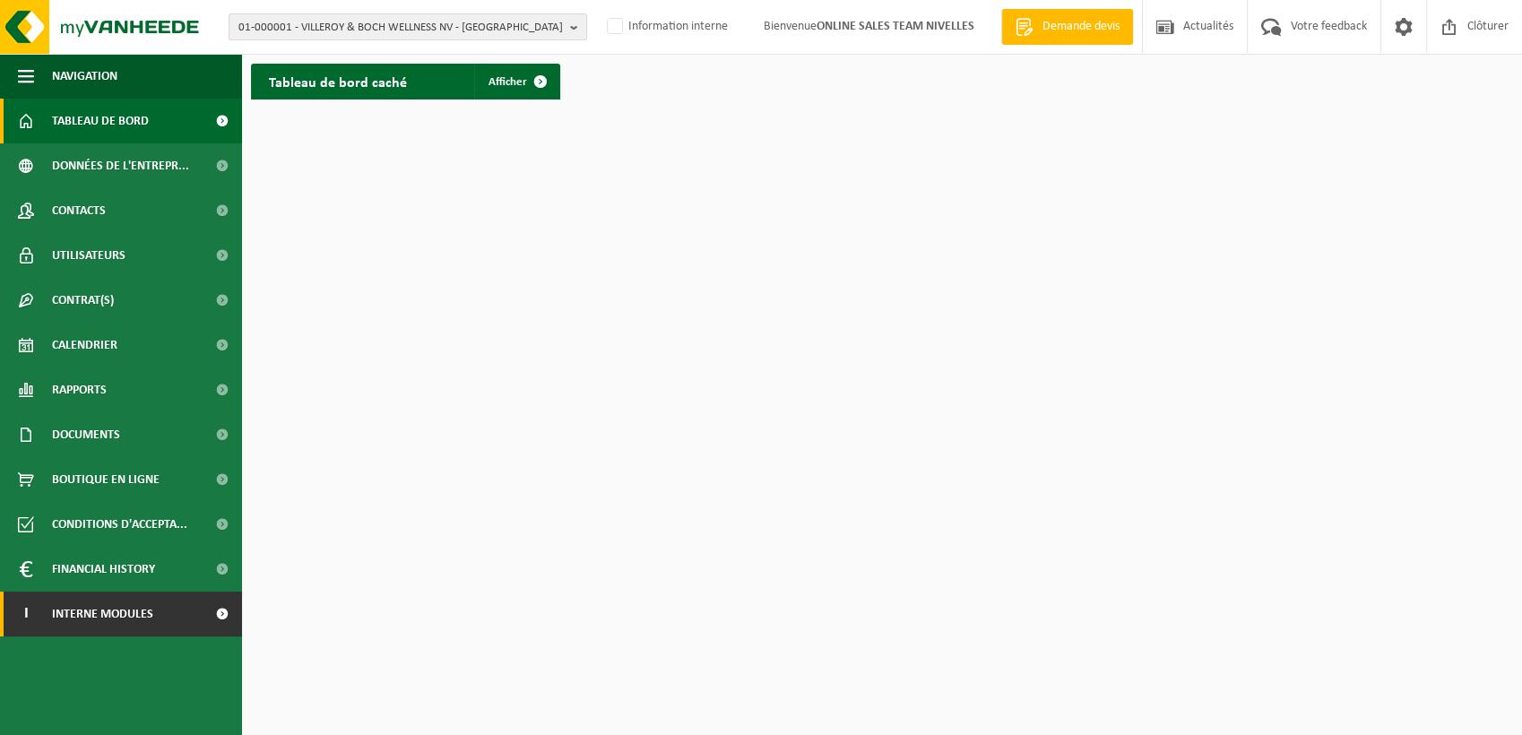
click at [189, 616] on link "I Interne modules" at bounding box center [121, 614] width 242 height 45
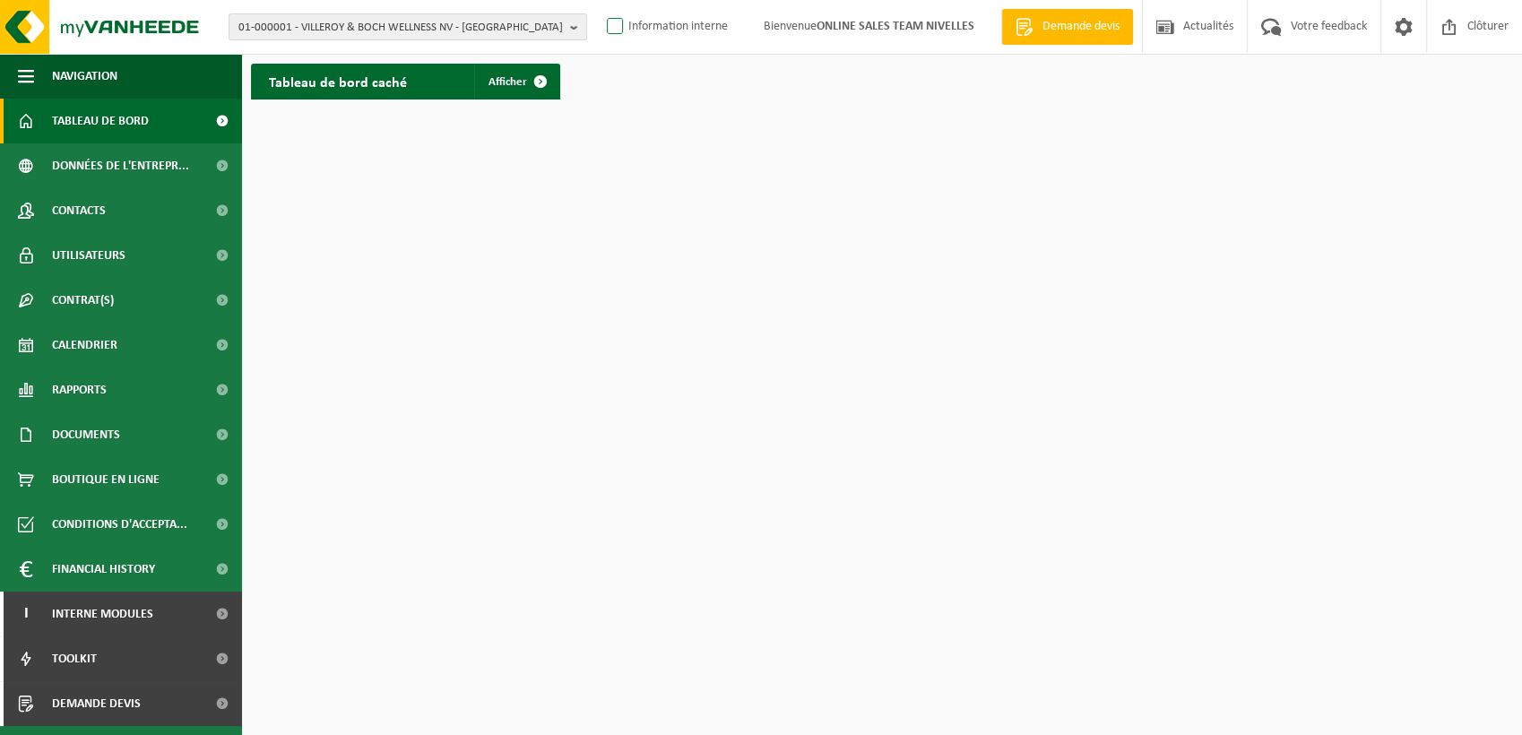
click at [621, 40] on label "Information interne" at bounding box center [665, 26] width 125 height 27
click at [601, 0] on input "Information interne" at bounding box center [600, -1] width 1 height 1
checkbox input "true"
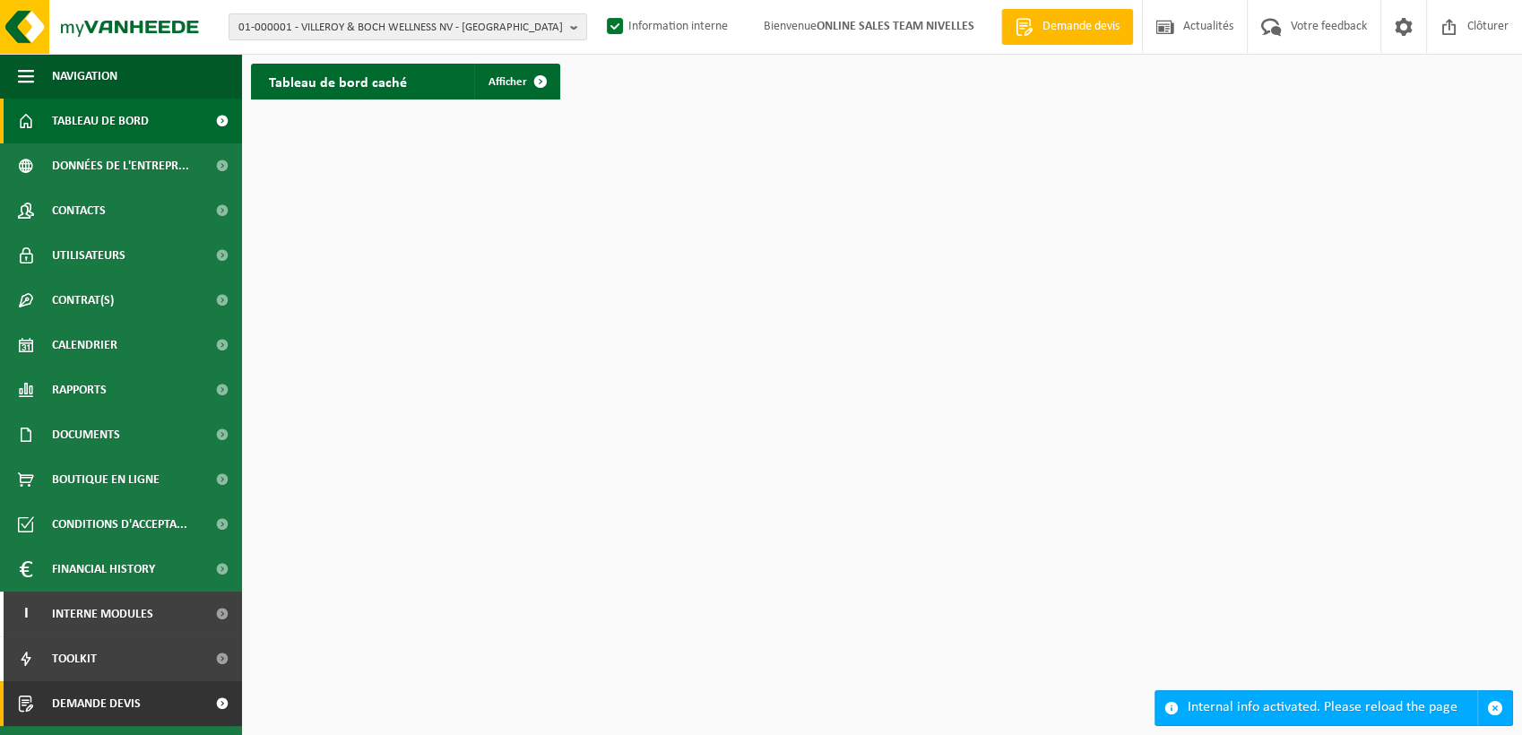
click at [185, 706] on link "Demande devis" at bounding box center [121, 703] width 242 height 45
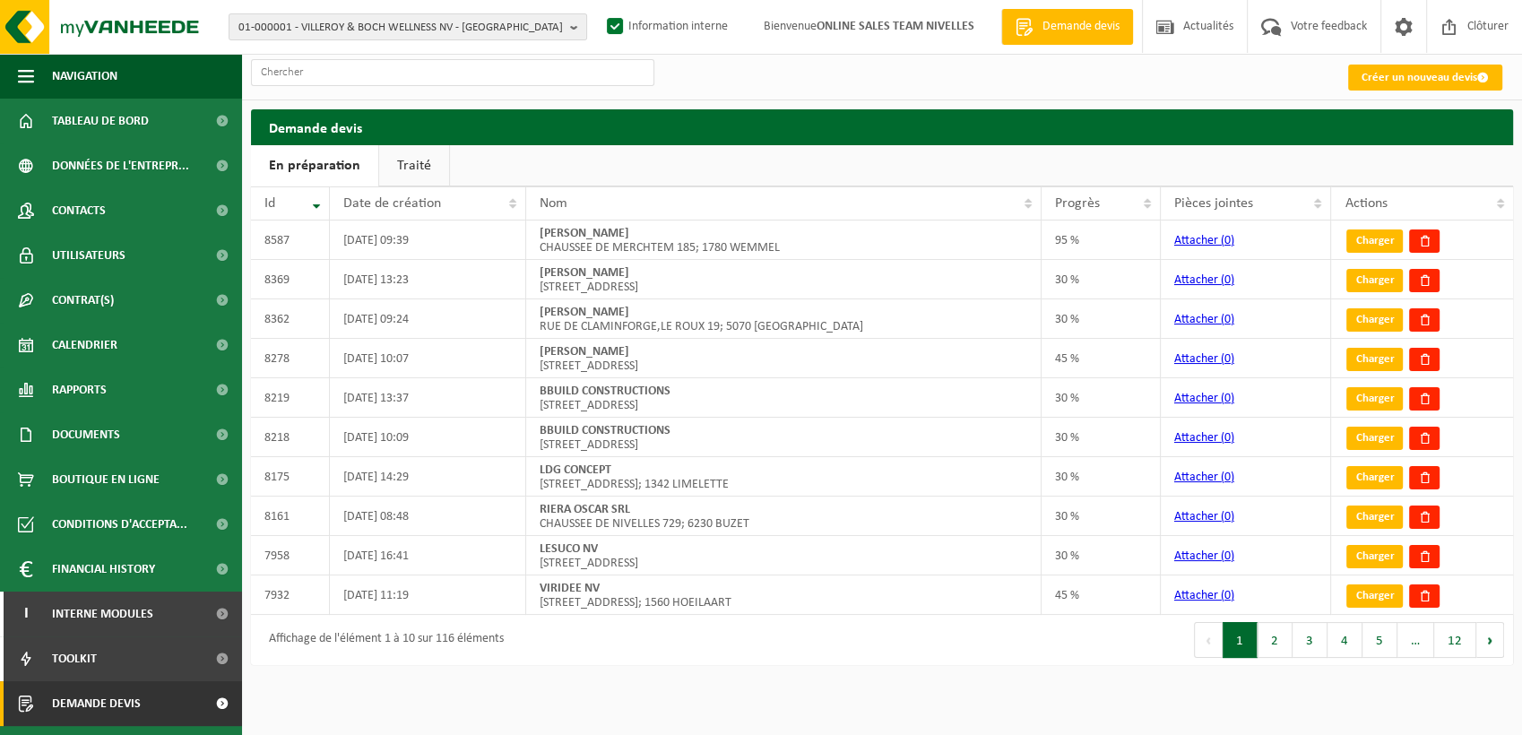
click at [1067, 36] on span "Demande devis" at bounding box center [1081, 27] width 86 height 18
click at [193, 701] on link "Demande devis" at bounding box center [121, 703] width 242 height 45
